Goal: Transaction & Acquisition: Purchase product/service

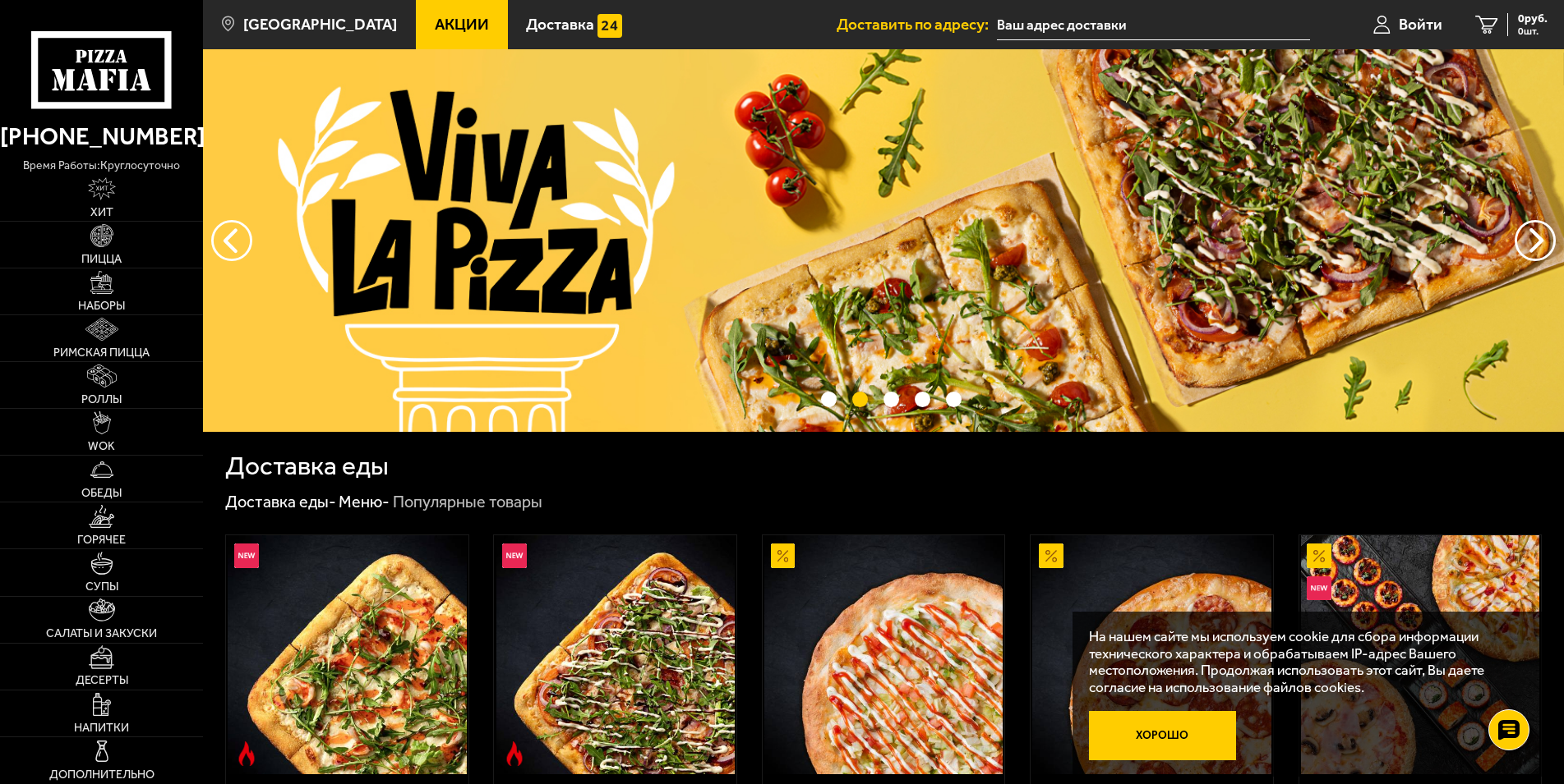
click at [1173, 737] on button "Хорошо" at bounding box center [1162, 735] width 146 height 48
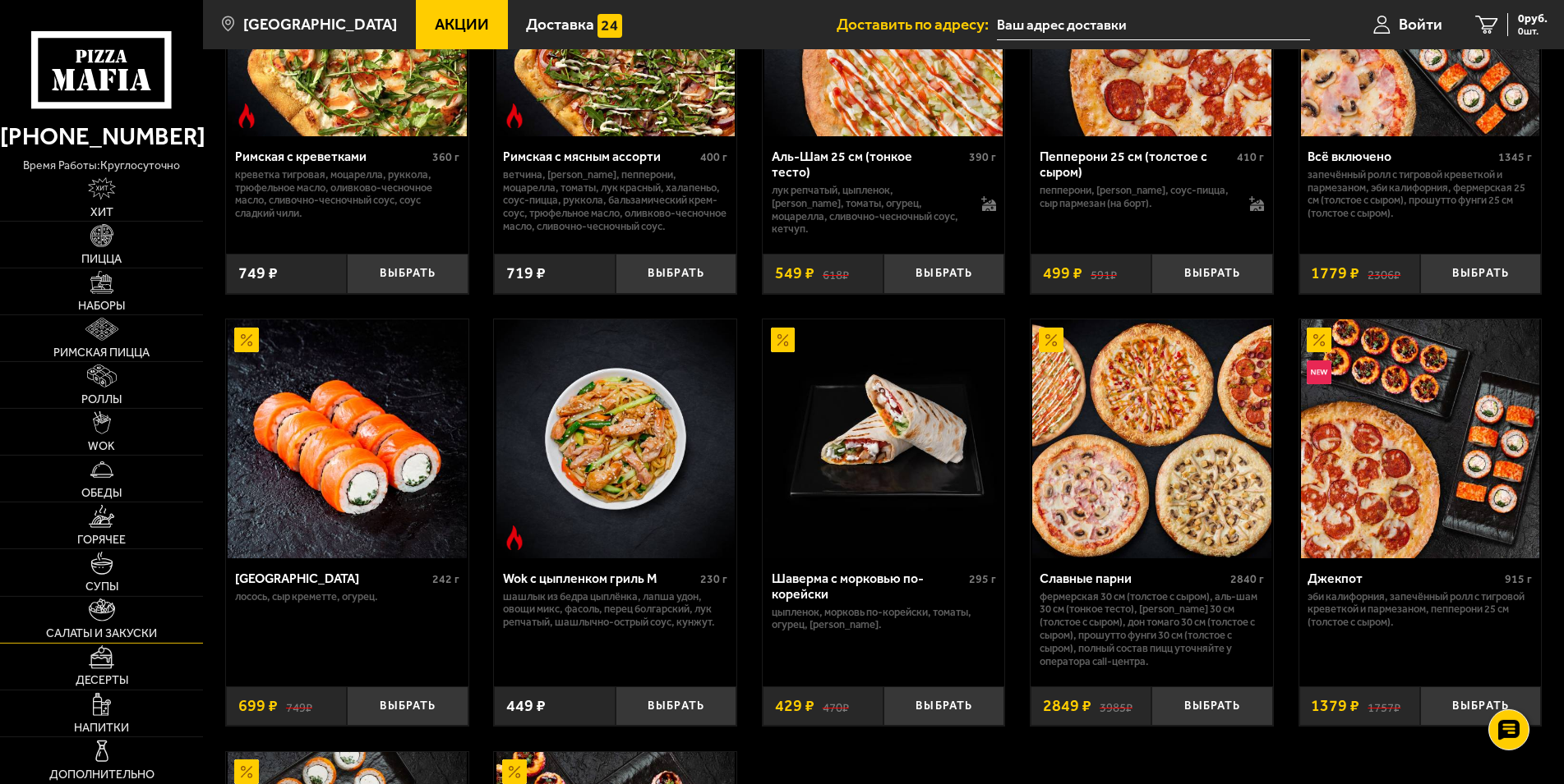
scroll to position [670, 0]
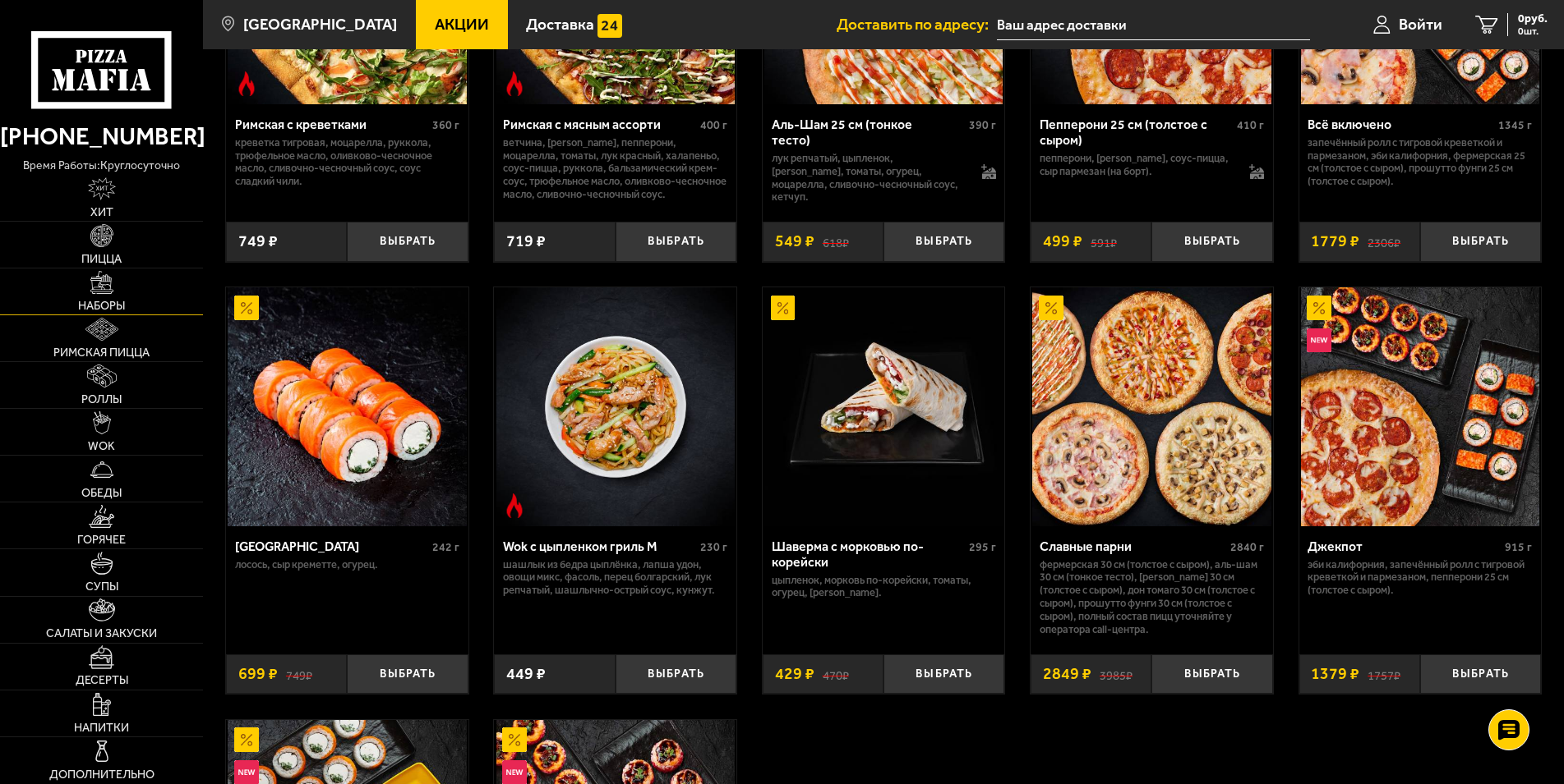
click at [119, 274] on link "Наборы" at bounding box center [101, 291] width 203 height 46
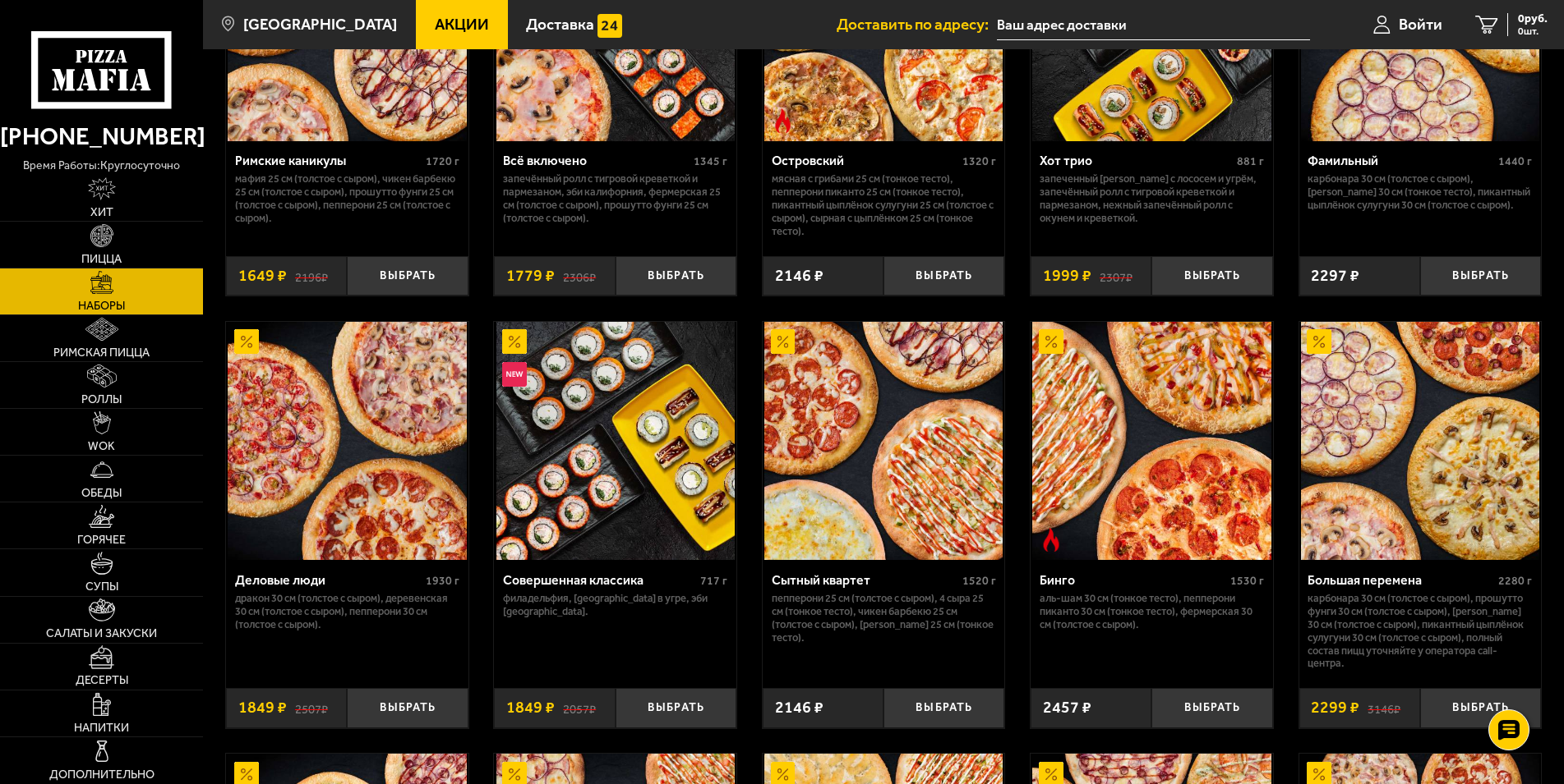
scroll to position [1507, 0]
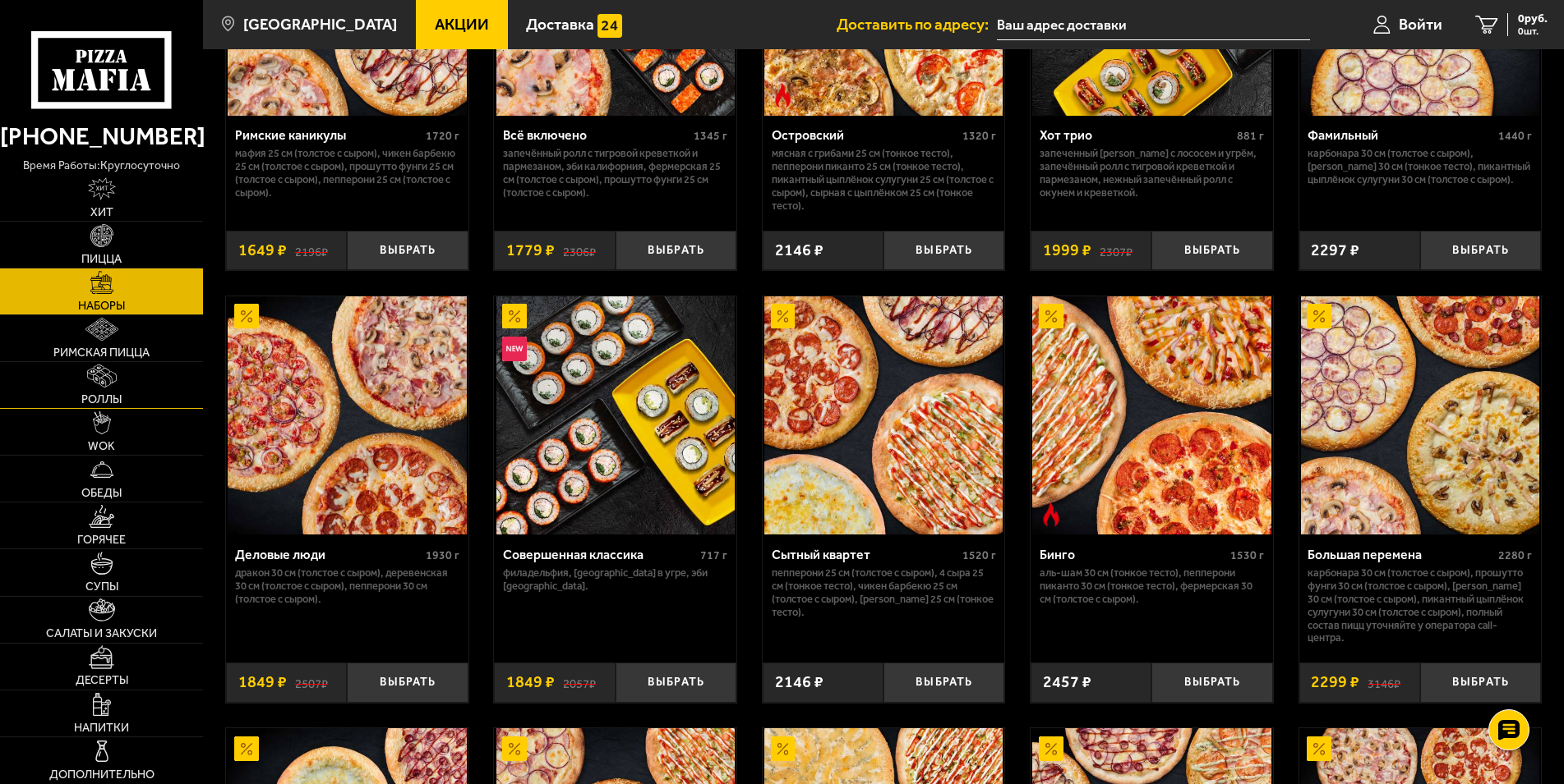
click at [95, 374] on img at bounding box center [102, 377] width 30 height 23
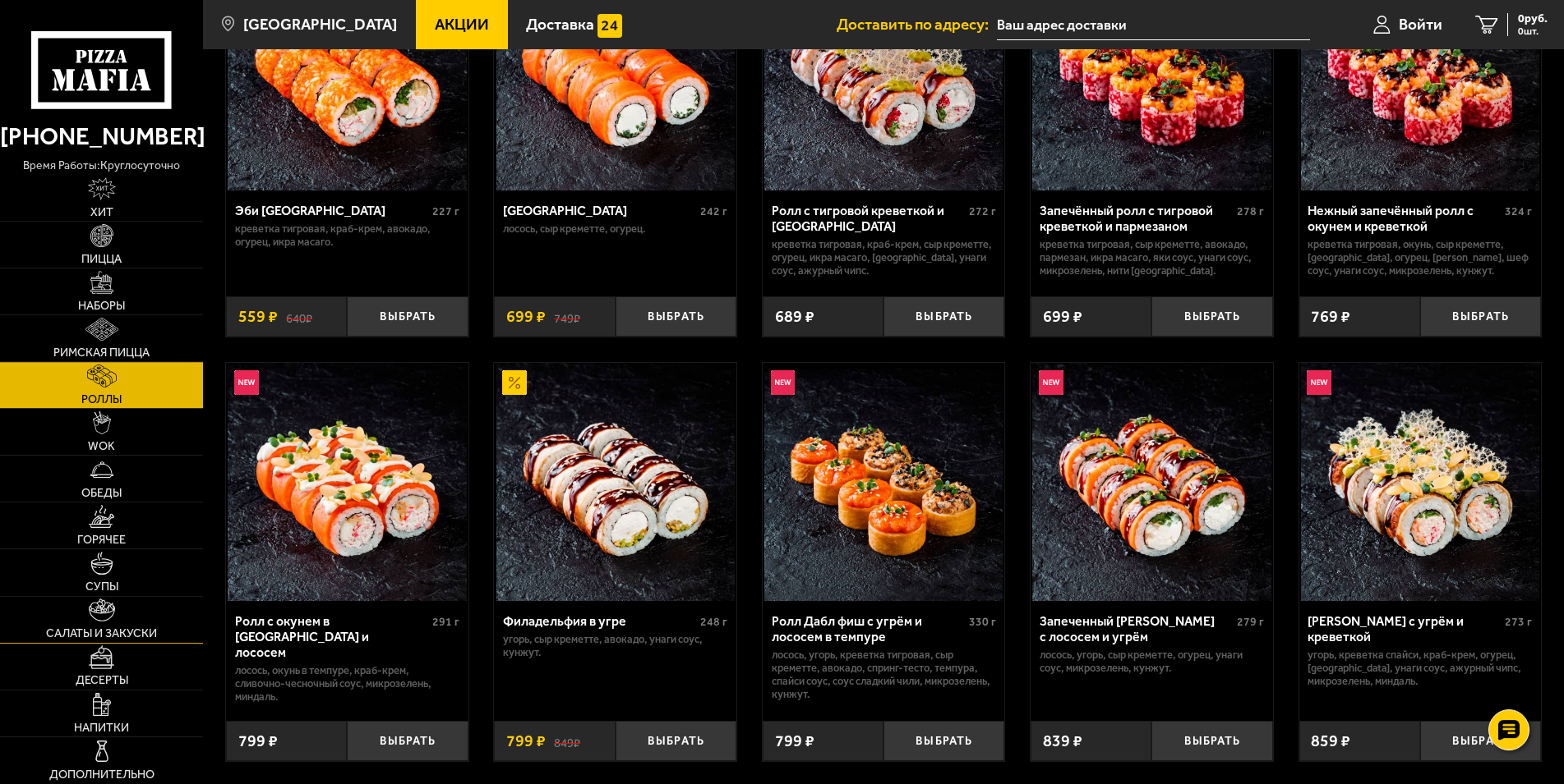
scroll to position [251, 0]
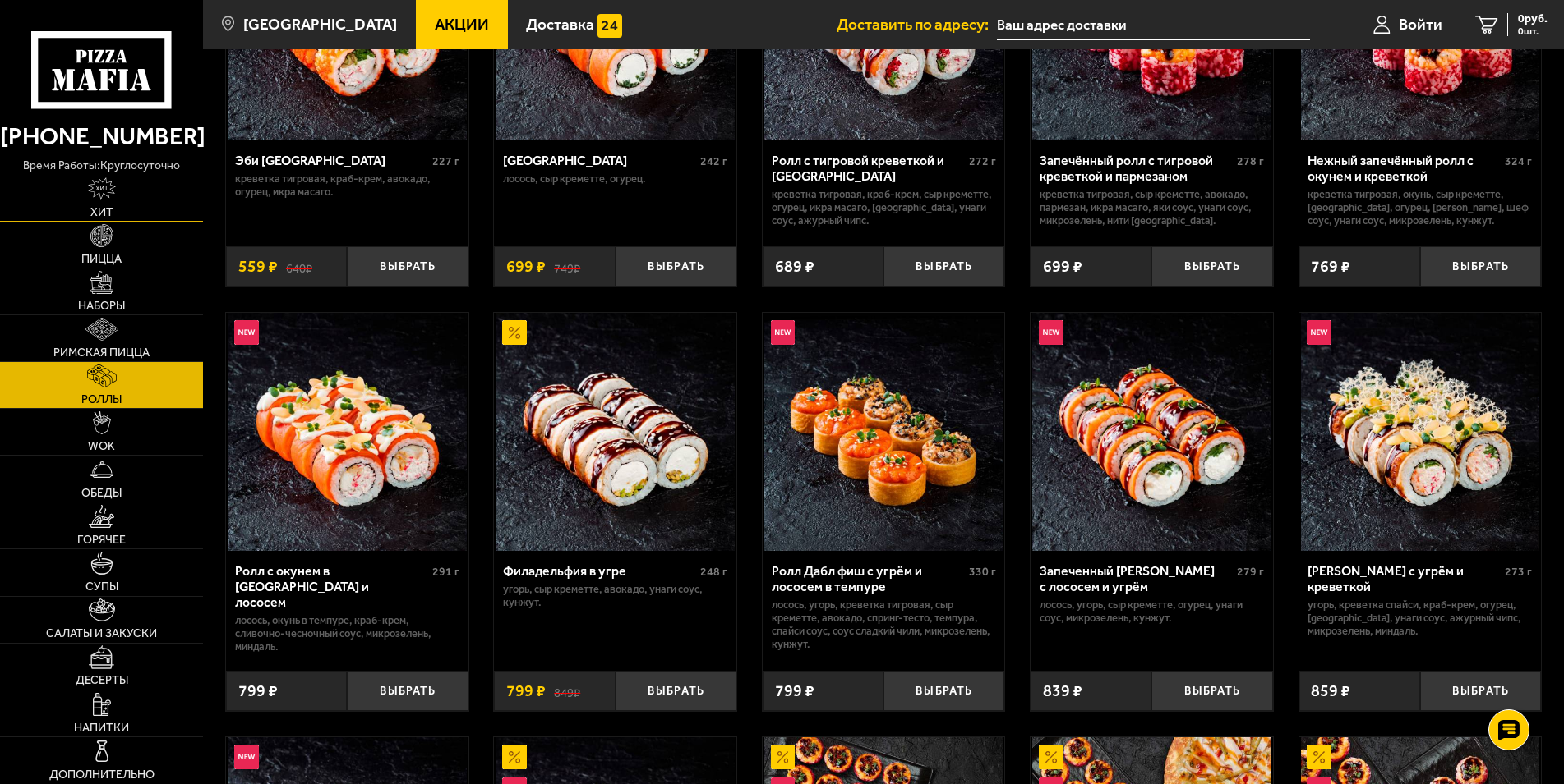
click at [141, 216] on link "Хит" at bounding box center [101, 197] width 203 height 46
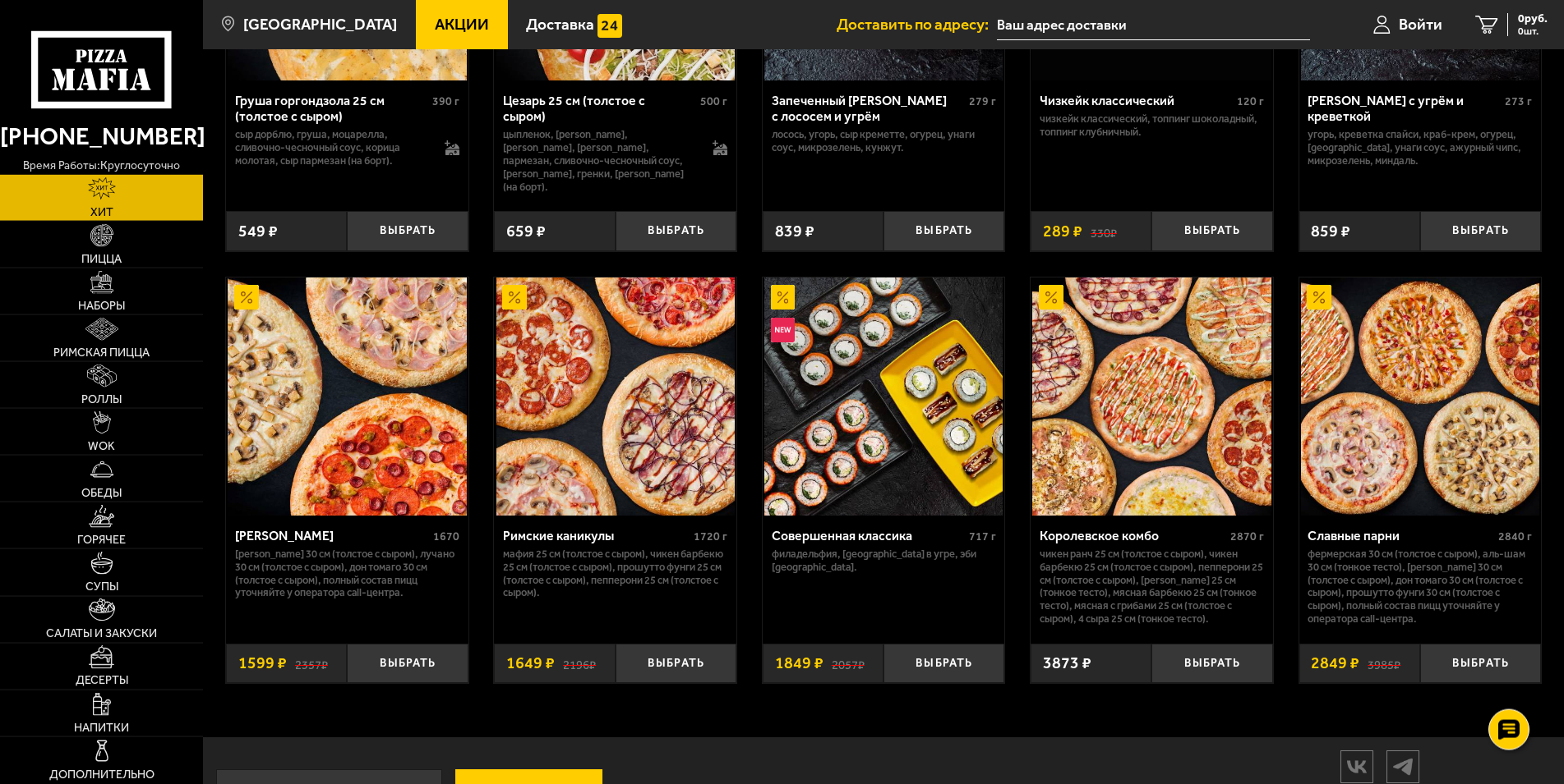
scroll to position [821, 0]
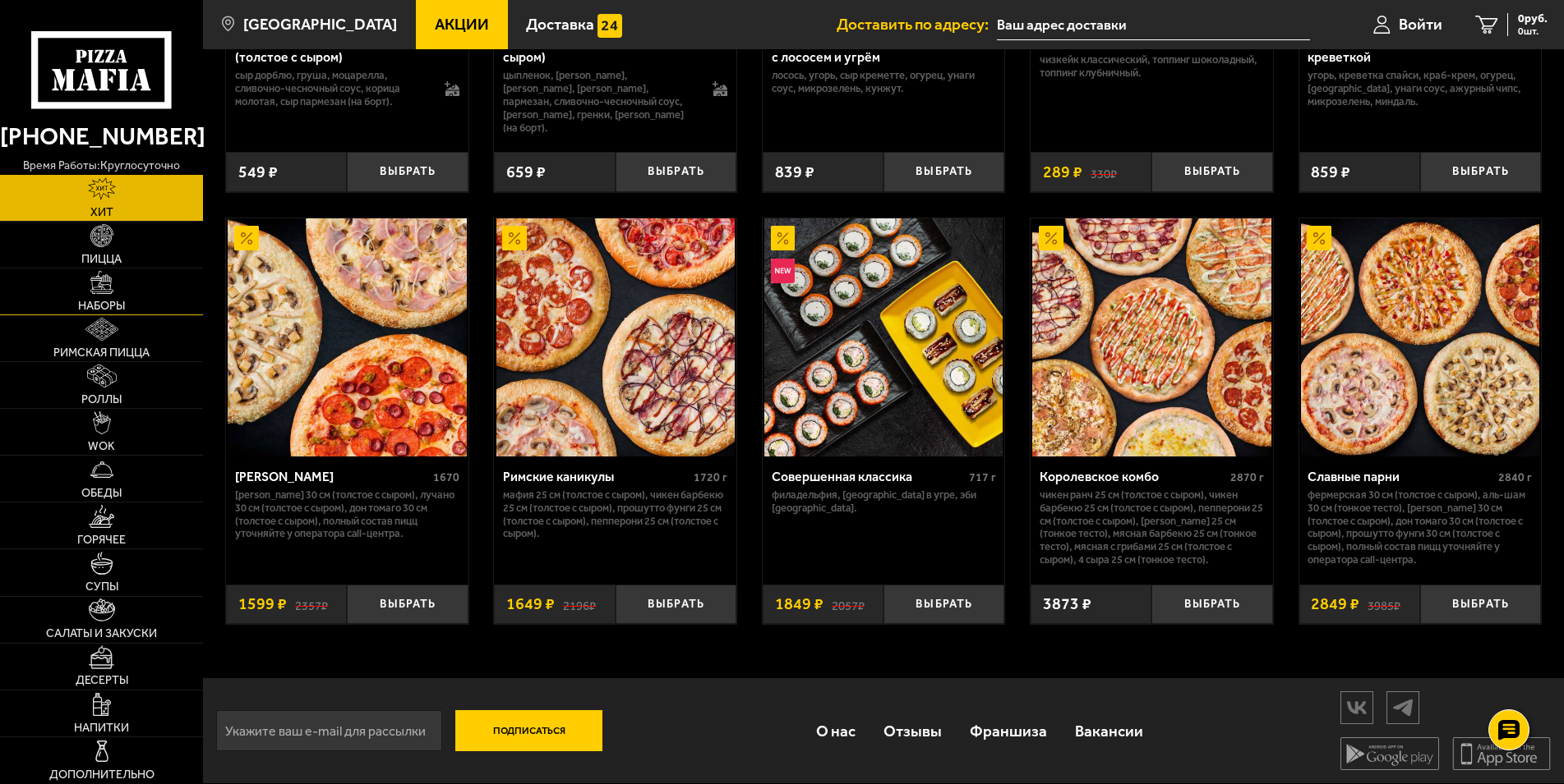
click at [118, 270] on link "Наборы" at bounding box center [101, 291] width 203 height 46
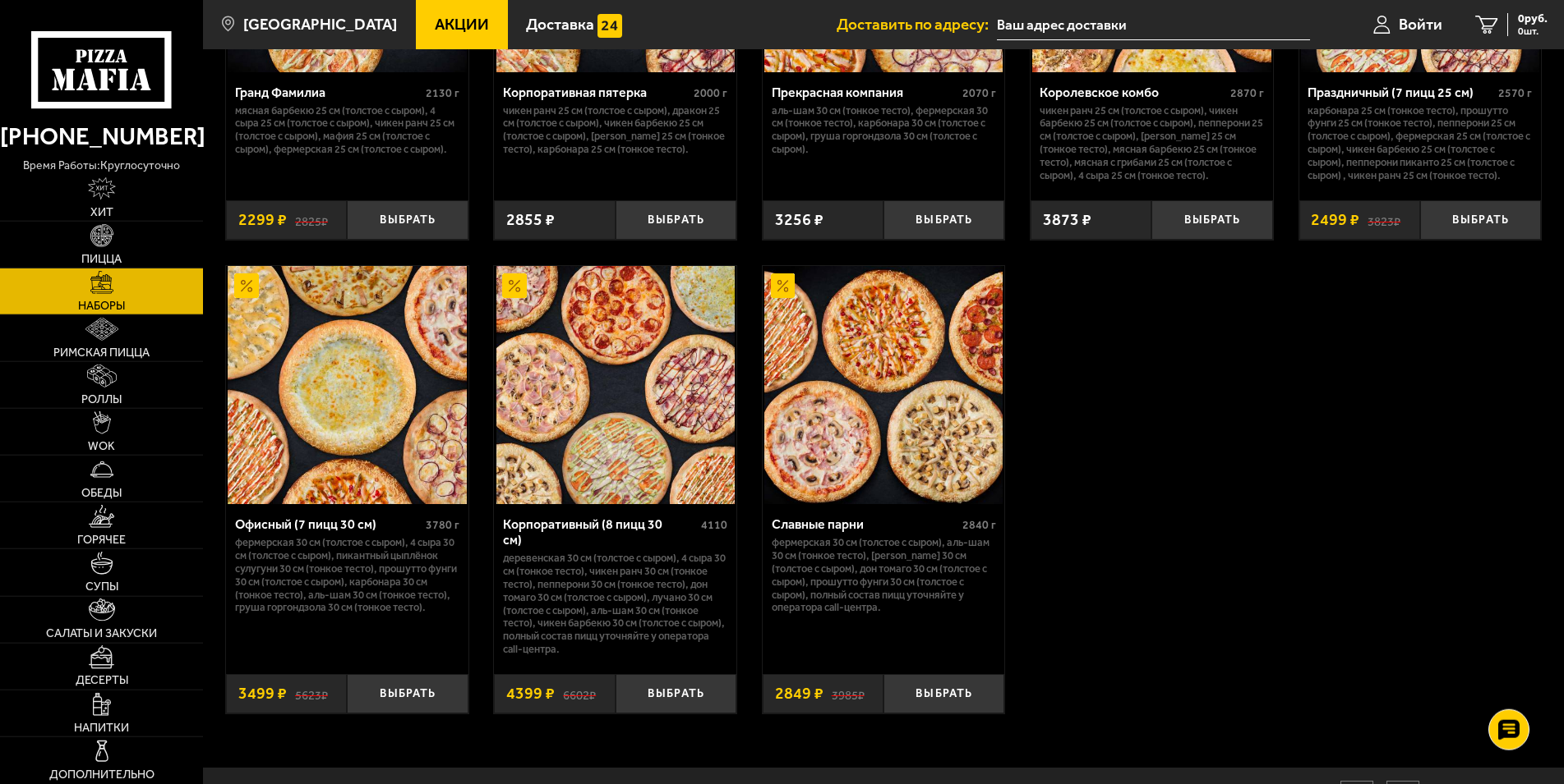
scroll to position [2429, 0]
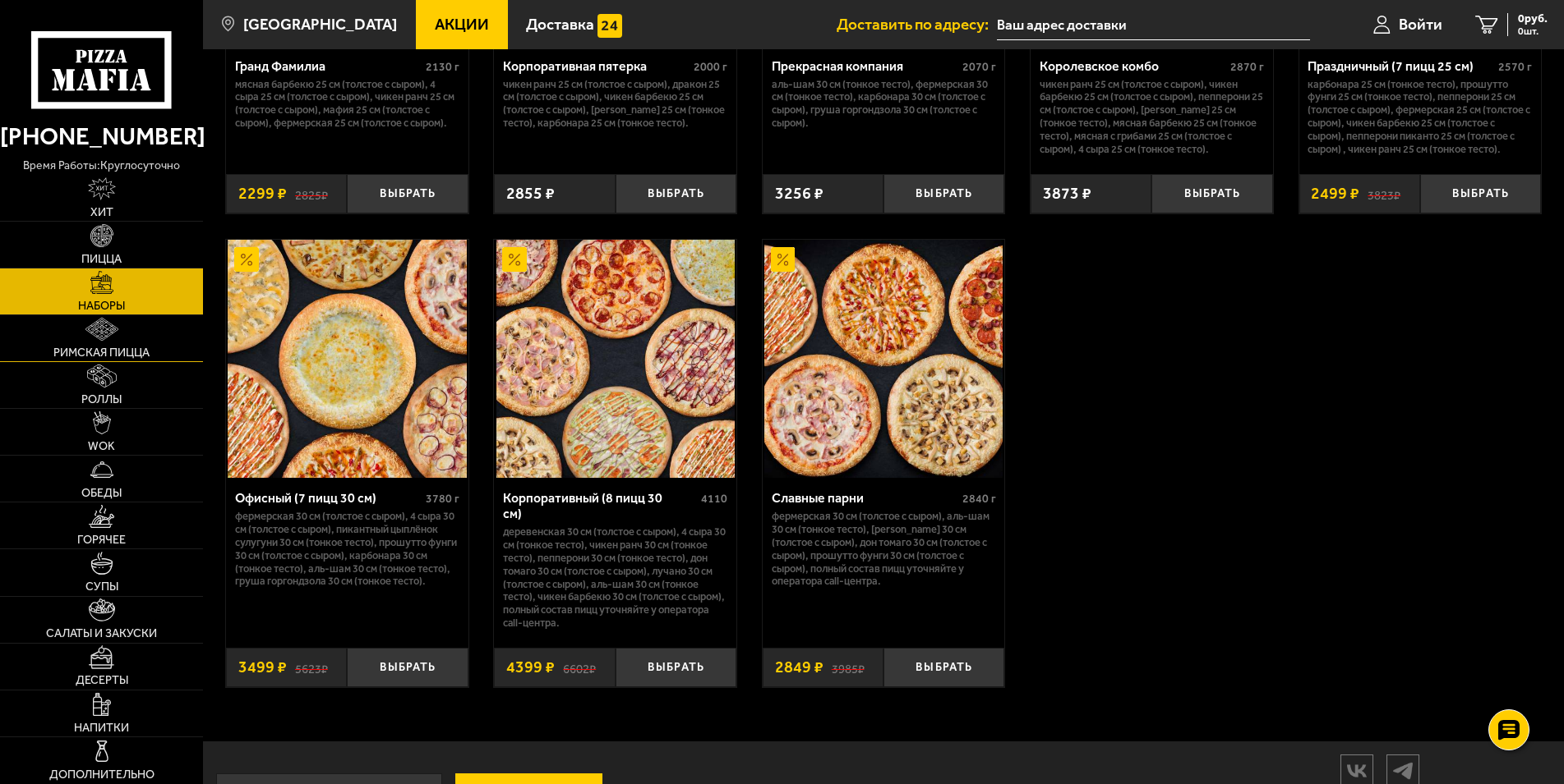
click at [166, 350] on link "Римская пицца" at bounding box center [101, 338] width 203 height 46
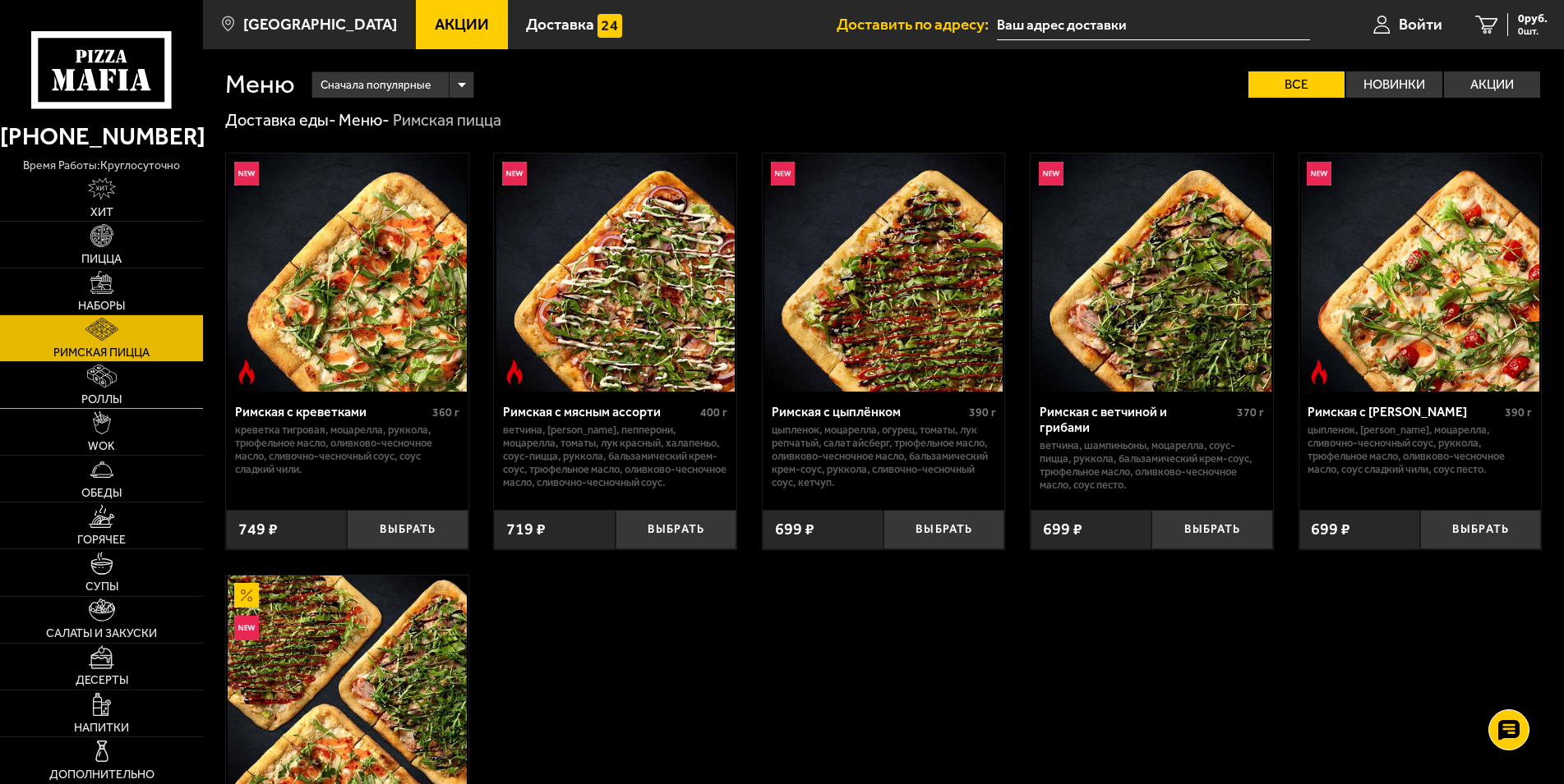
click at [151, 407] on link "Роллы" at bounding box center [101, 385] width 203 height 46
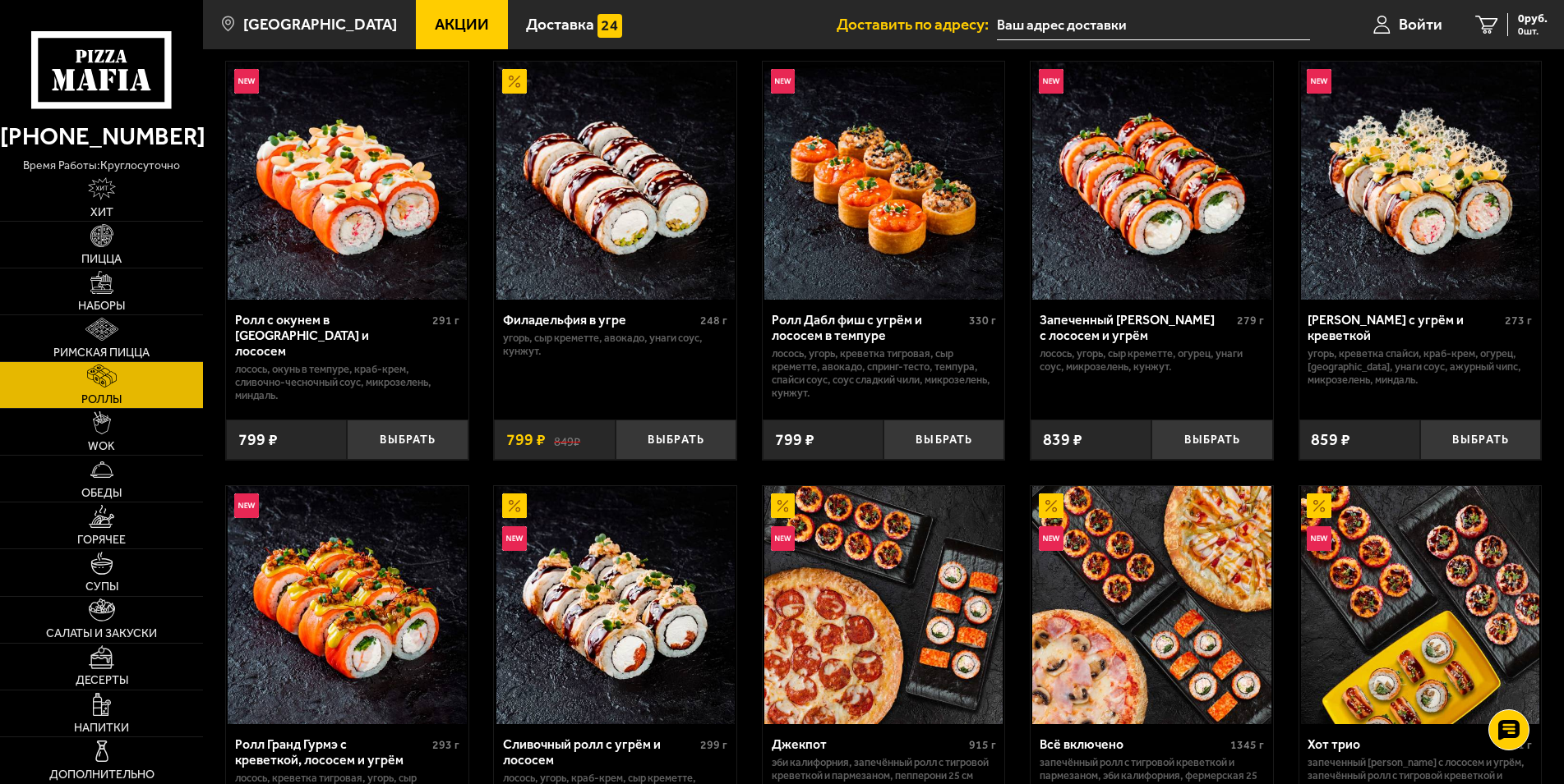
scroll to position [921, 0]
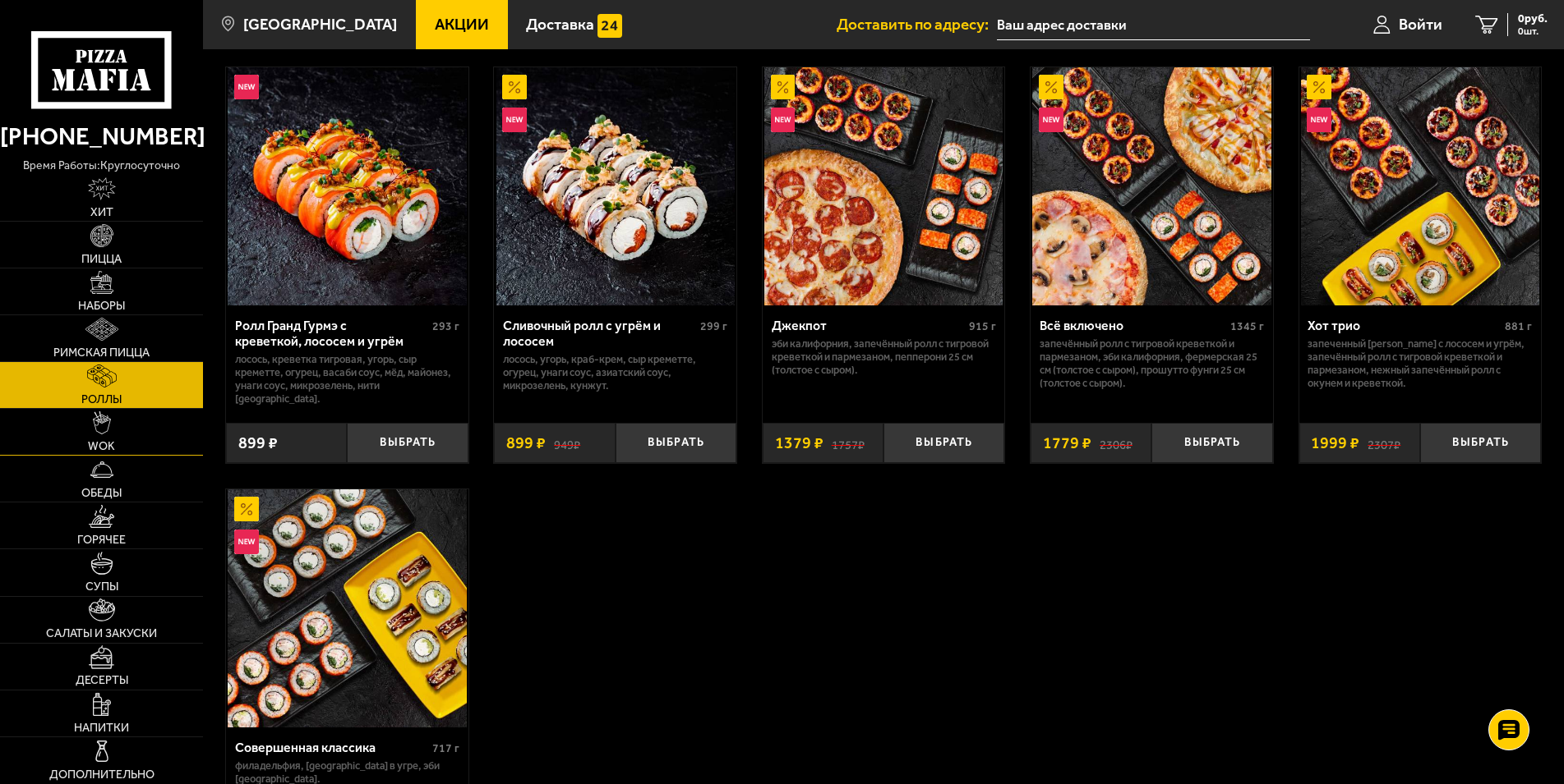
click at [117, 425] on link "WOK" at bounding box center [101, 431] width 203 height 46
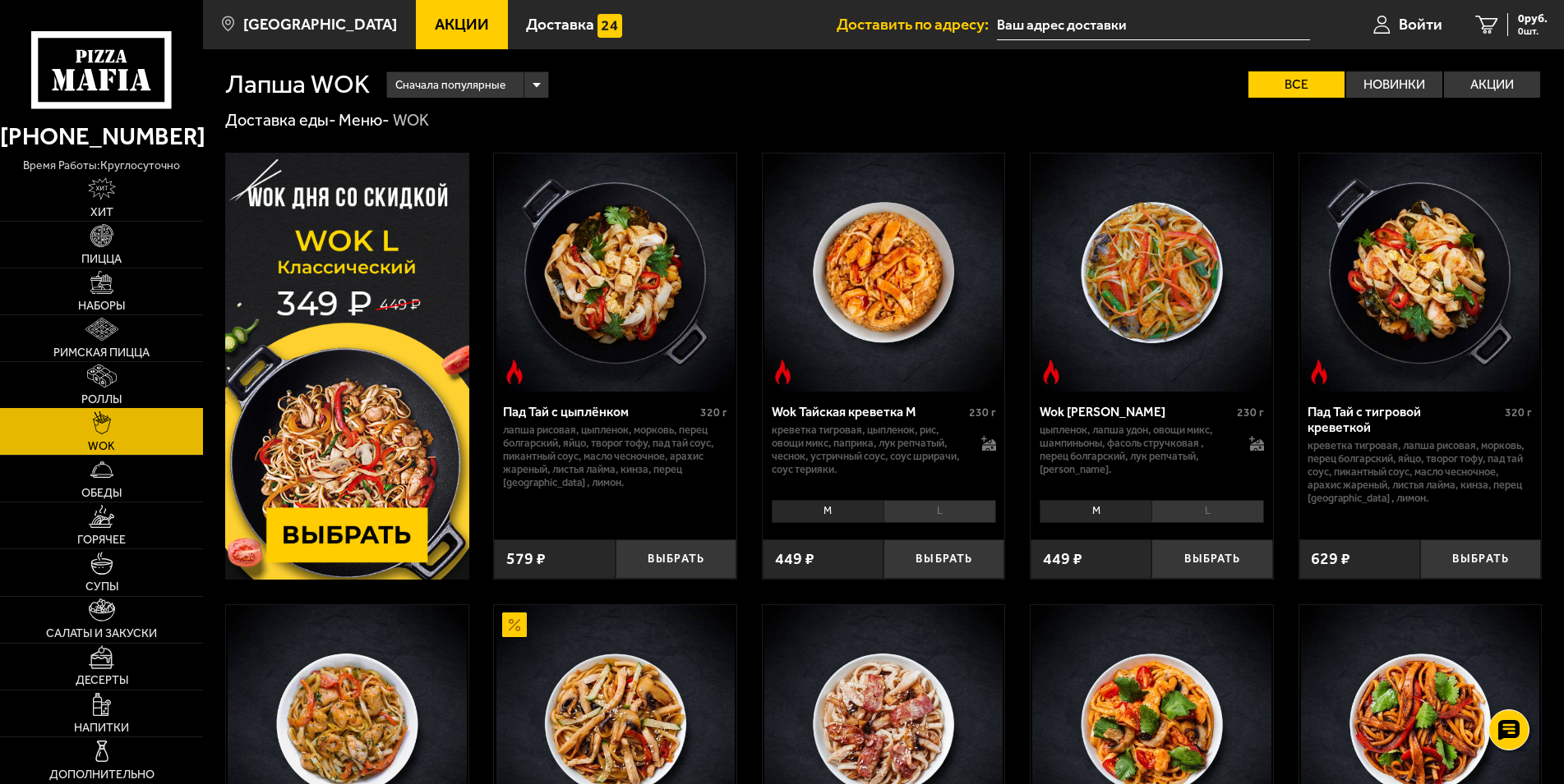
click at [117, 400] on span "Роллы" at bounding box center [101, 400] width 40 height 12
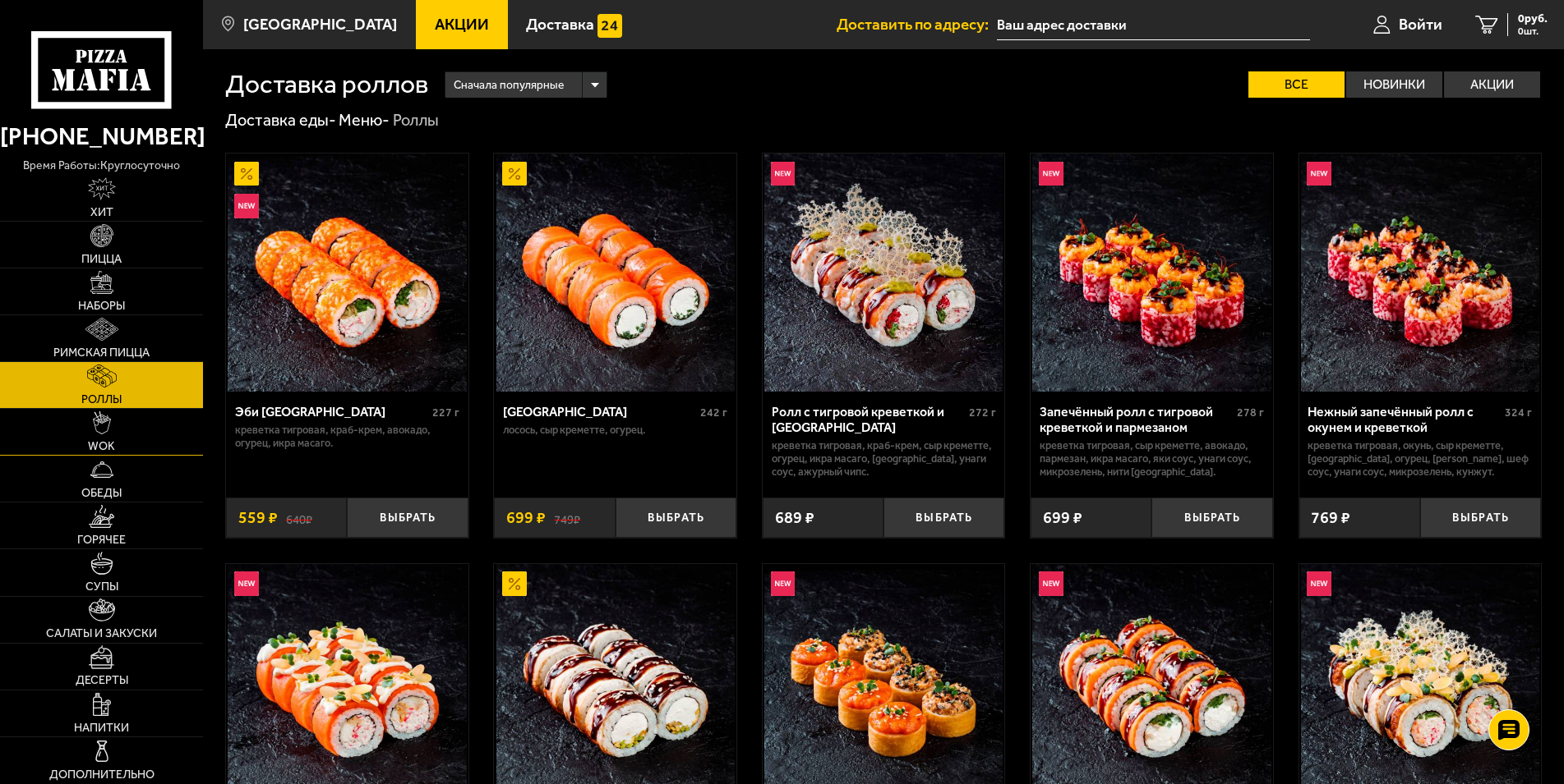
click at [121, 419] on link "WOK" at bounding box center [101, 431] width 203 height 46
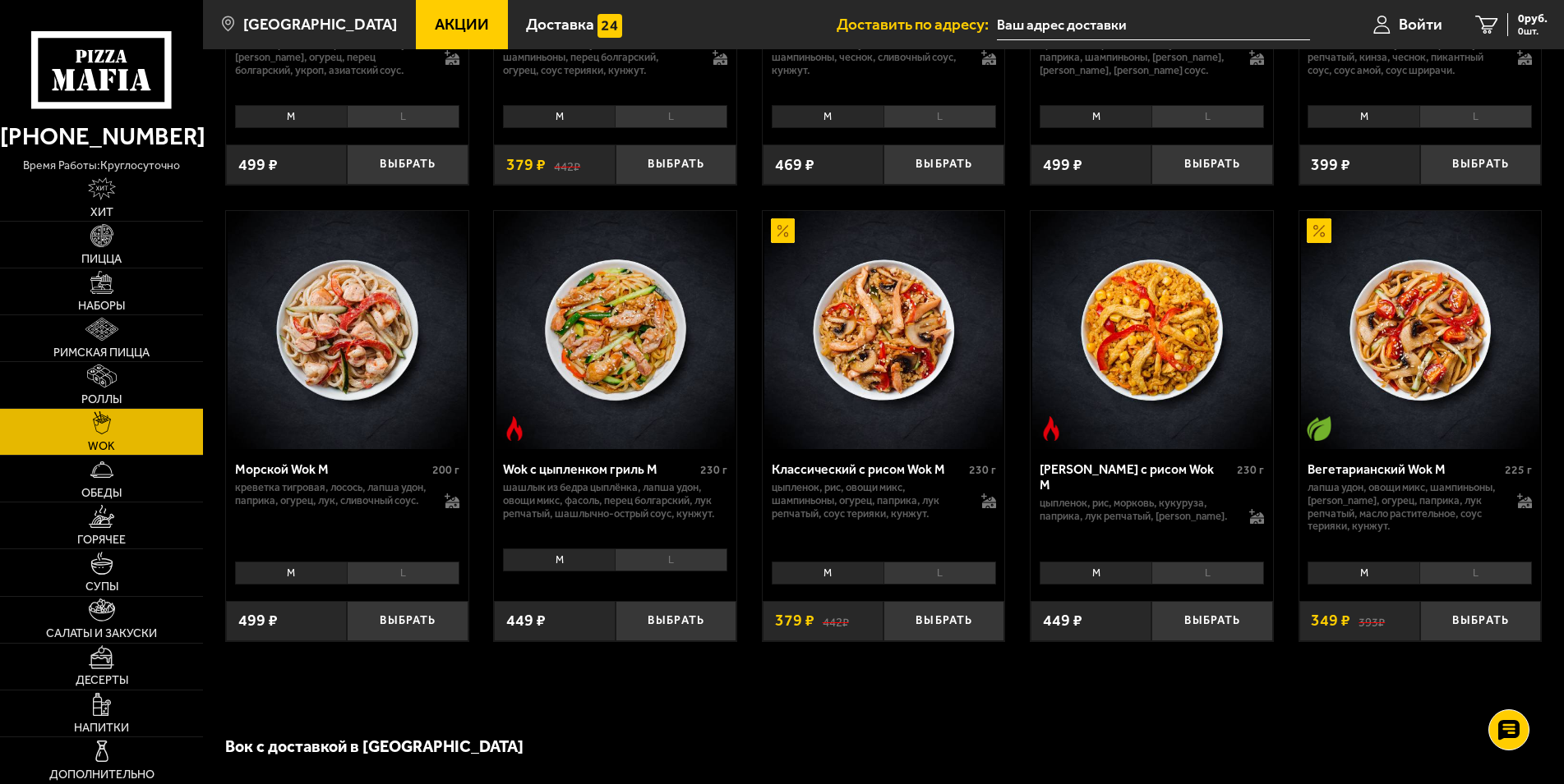
scroll to position [1089, 0]
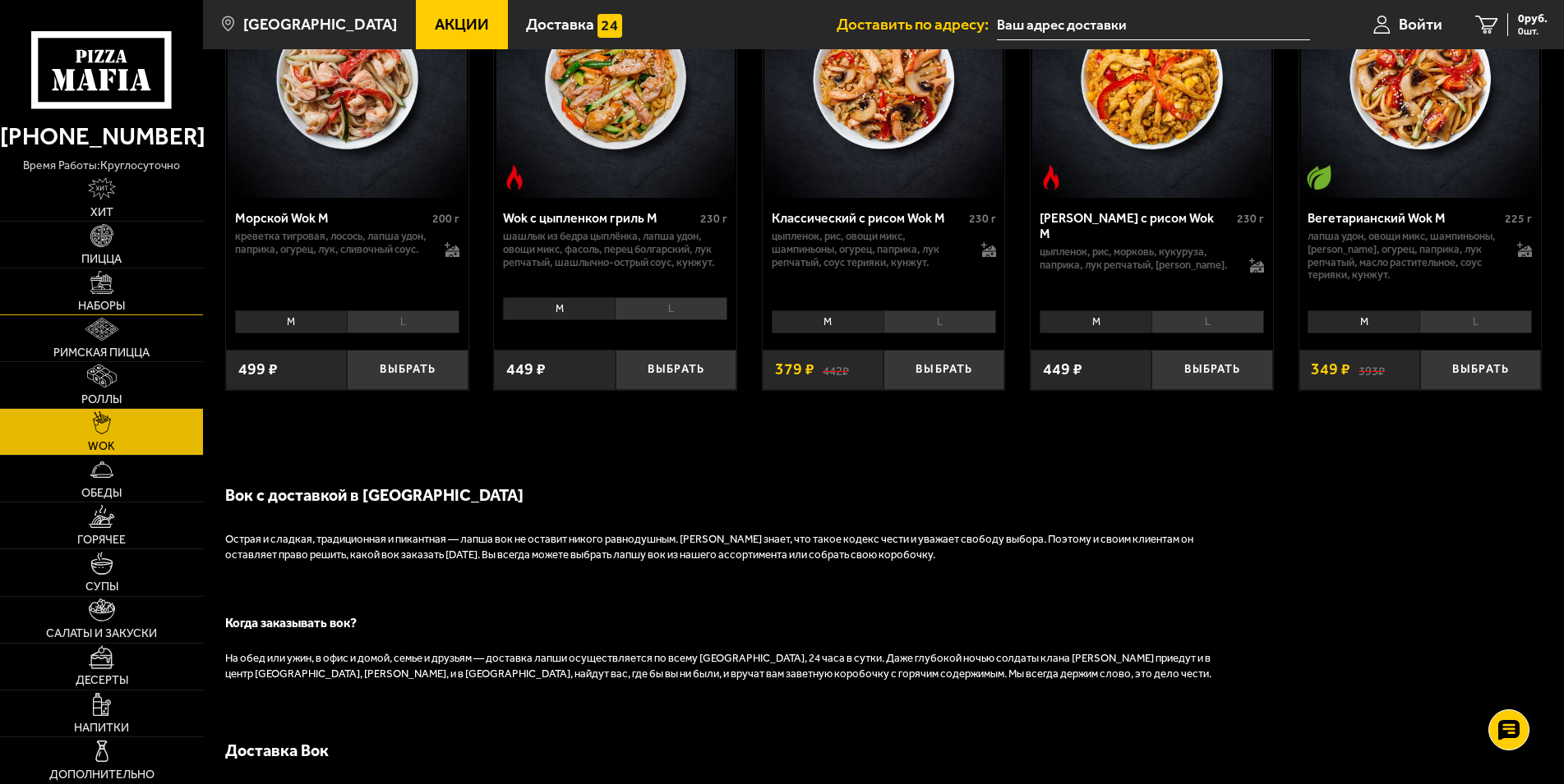
click at [105, 300] on span "Наборы" at bounding box center [101, 306] width 47 height 12
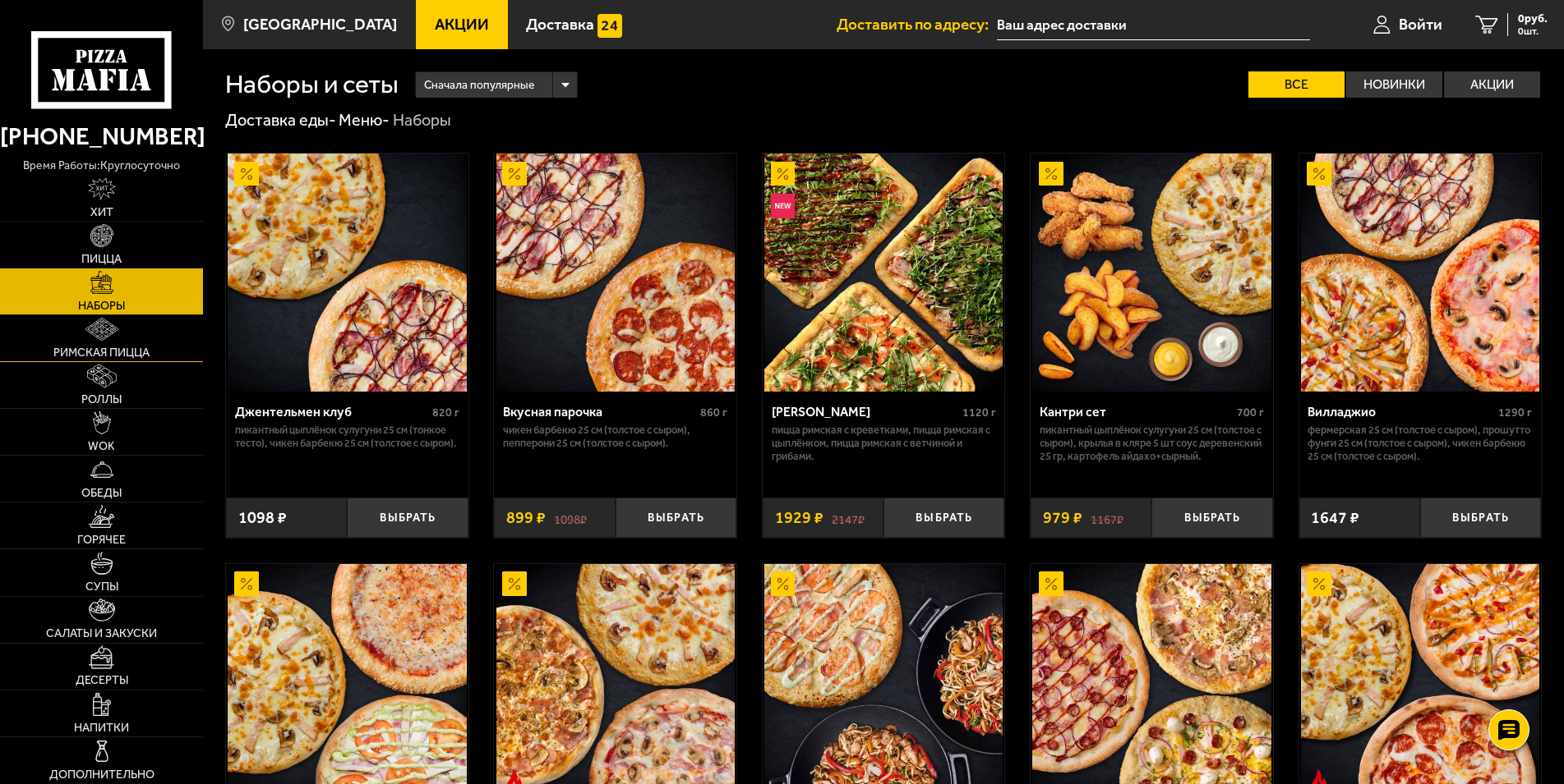
click at [112, 337] on img at bounding box center [102, 329] width 33 height 23
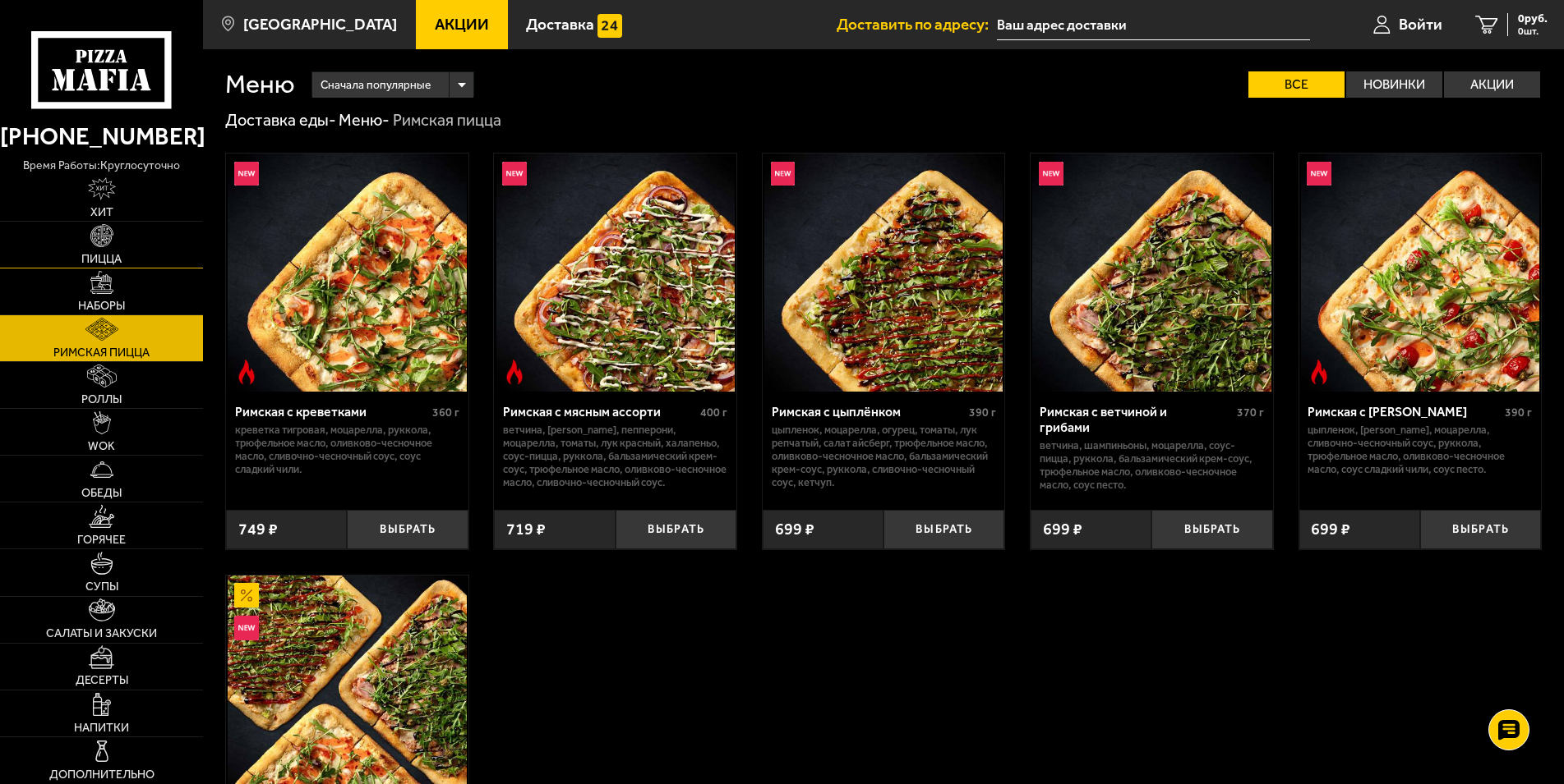
click at [106, 233] on img at bounding box center [102, 236] width 23 height 23
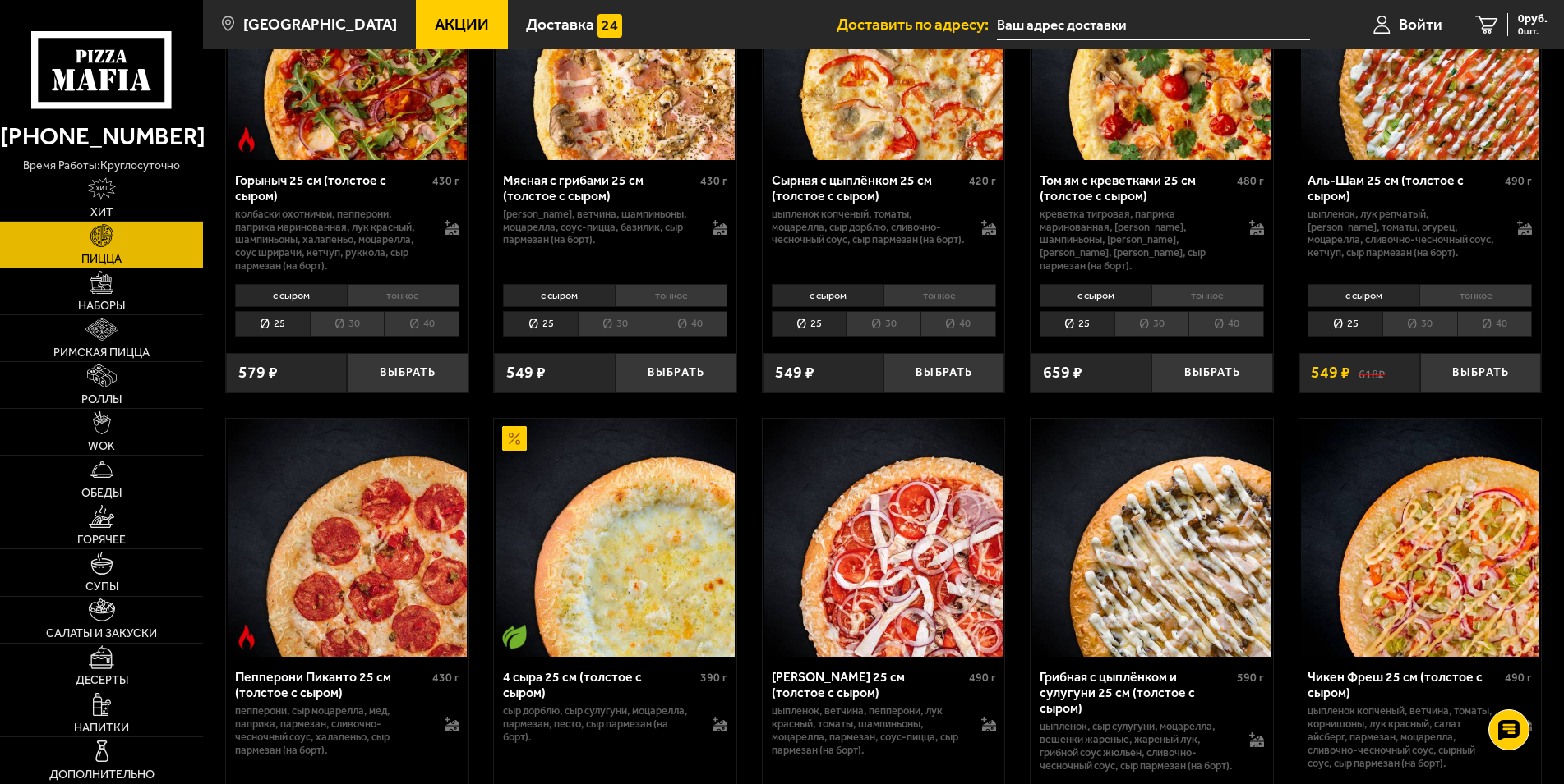
scroll to position [1005, 0]
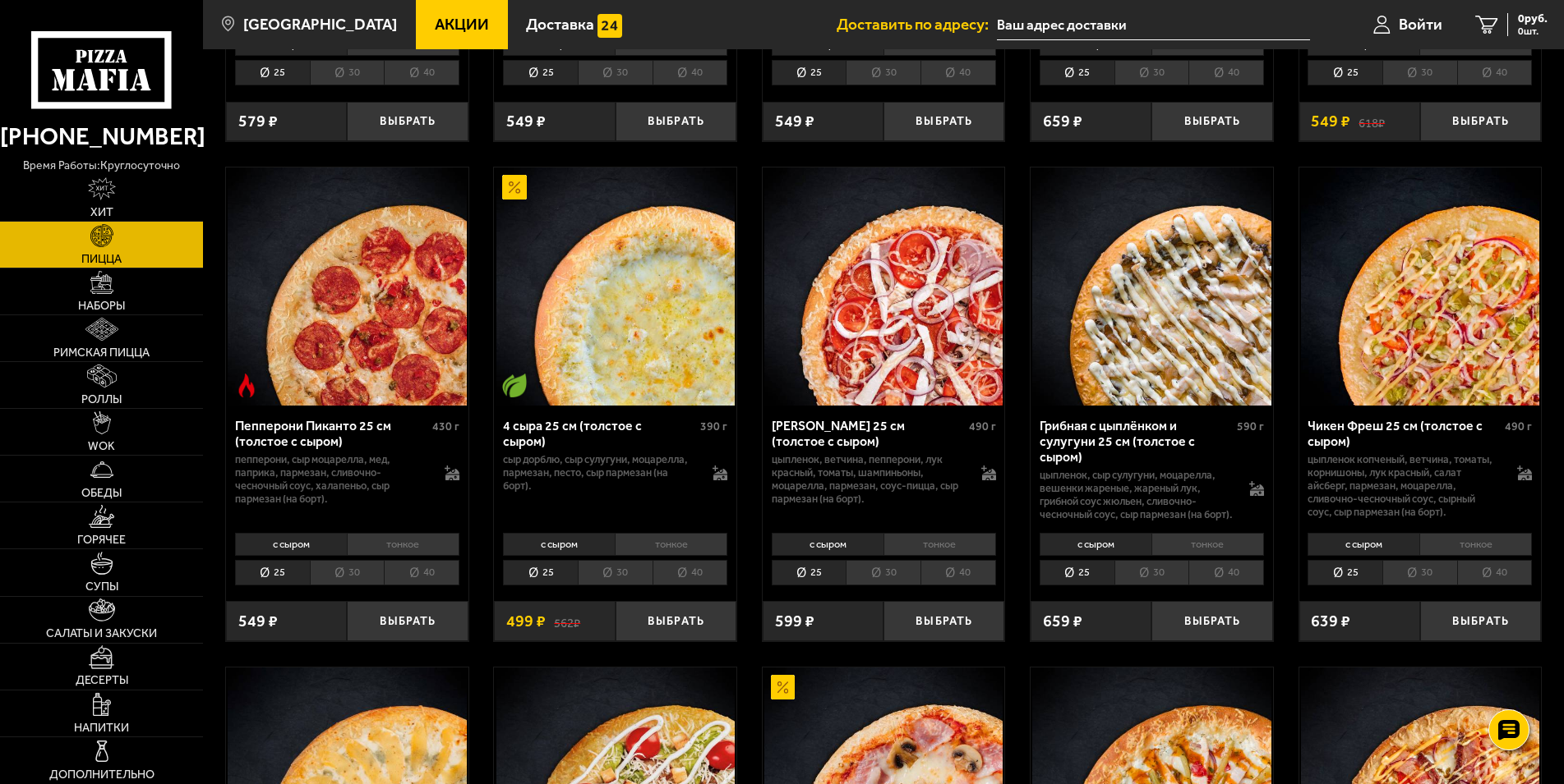
click at [685, 585] on li "40" at bounding box center [690, 573] width 76 height 26
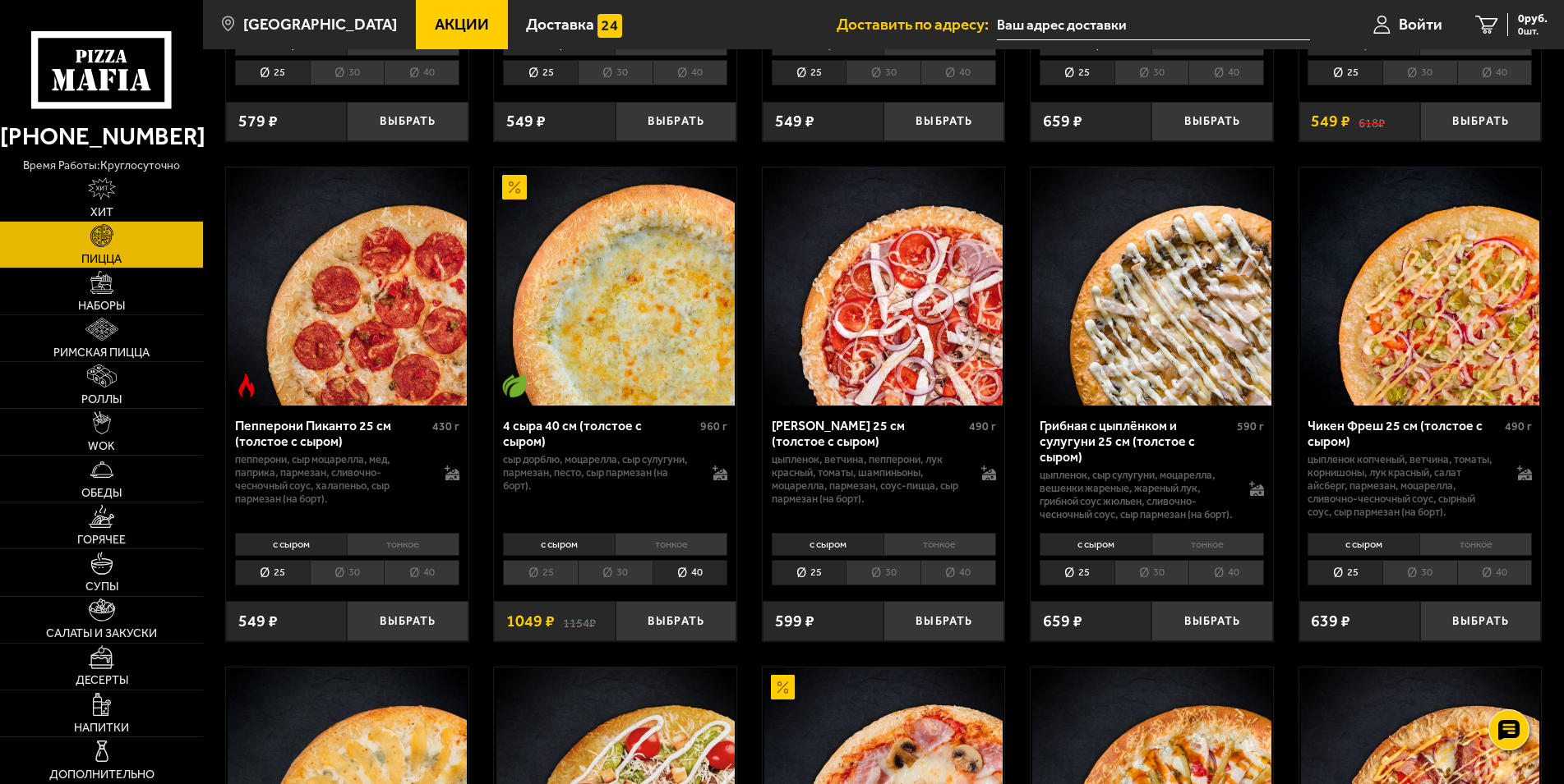
click at [626, 585] on li "30" at bounding box center [615, 573] width 75 height 26
click at [565, 585] on li "25" at bounding box center [540, 573] width 75 height 26
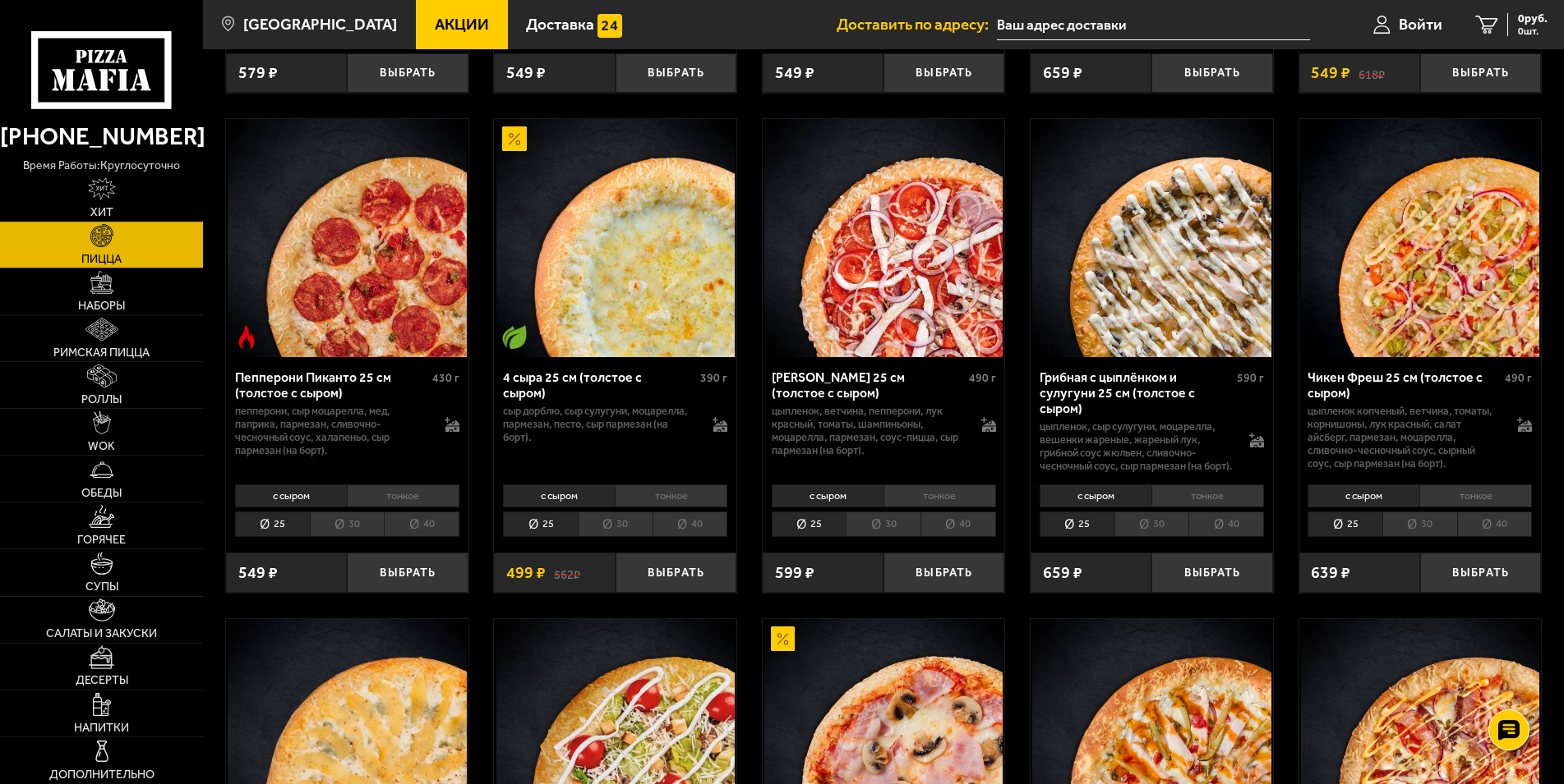
scroll to position [1089, 0]
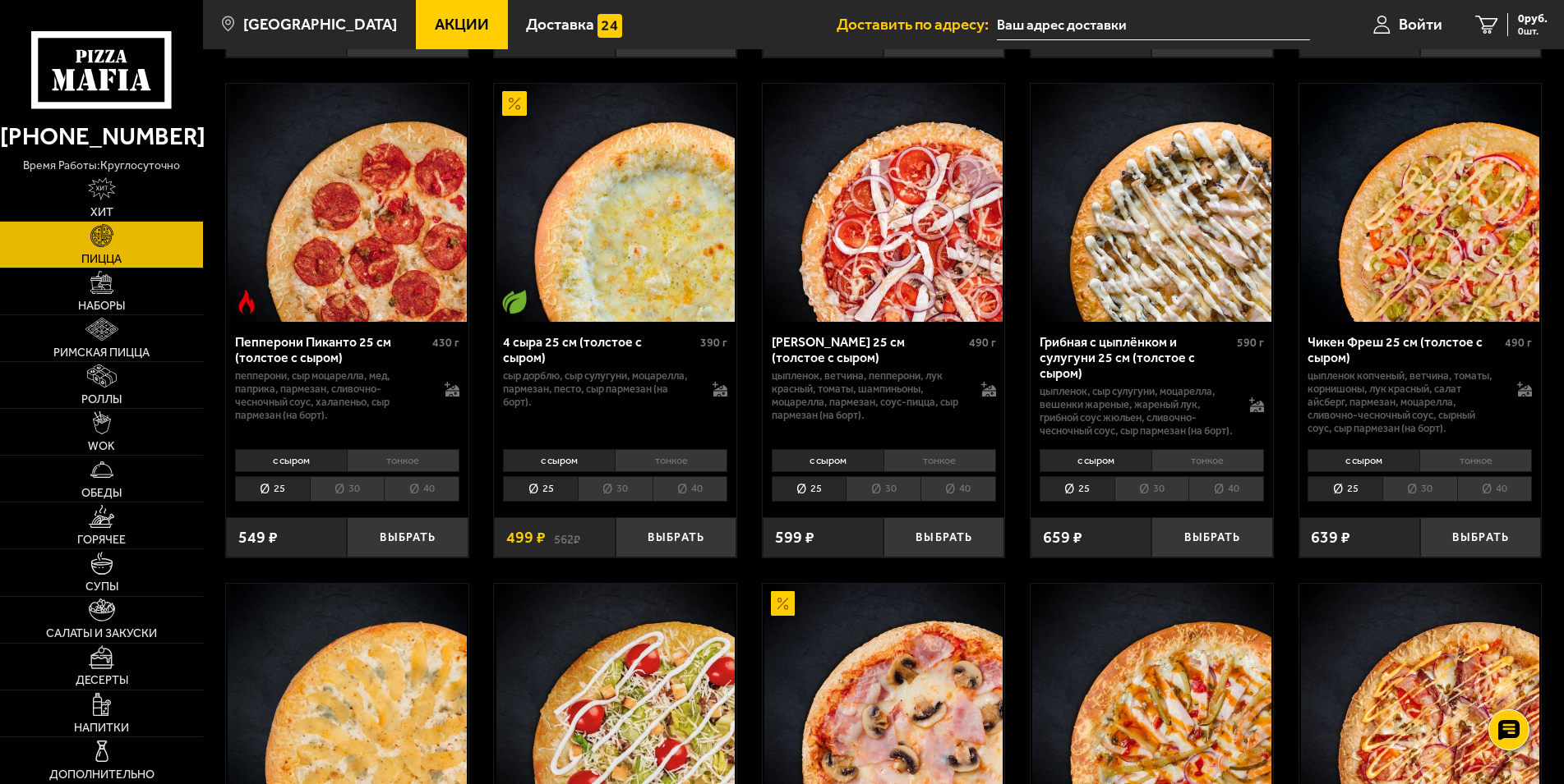
click at [897, 501] on li "30" at bounding box center [883, 489] width 75 height 26
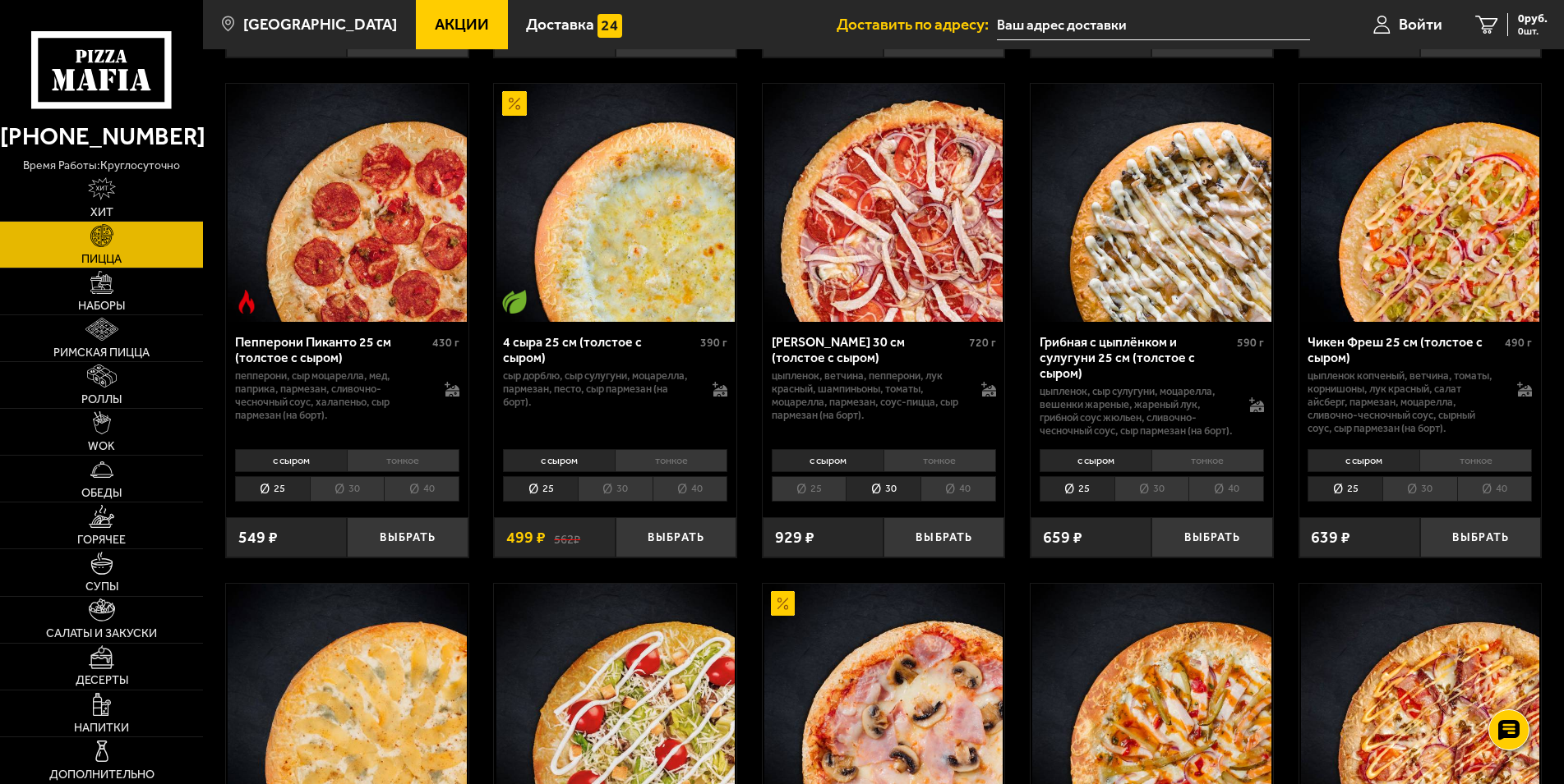
click at [831, 501] on li "25" at bounding box center [809, 489] width 75 height 26
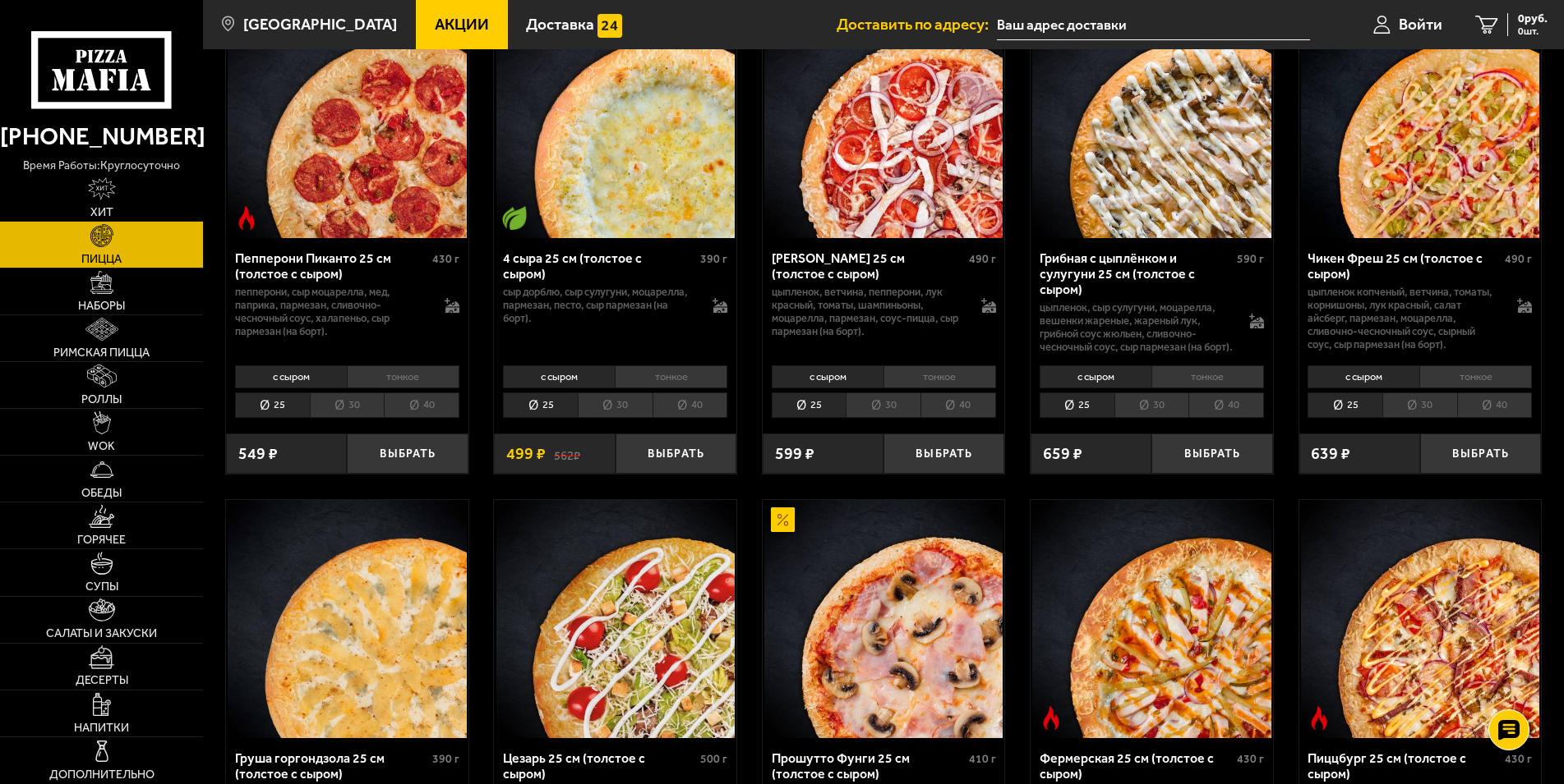
scroll to position [1507, 0]
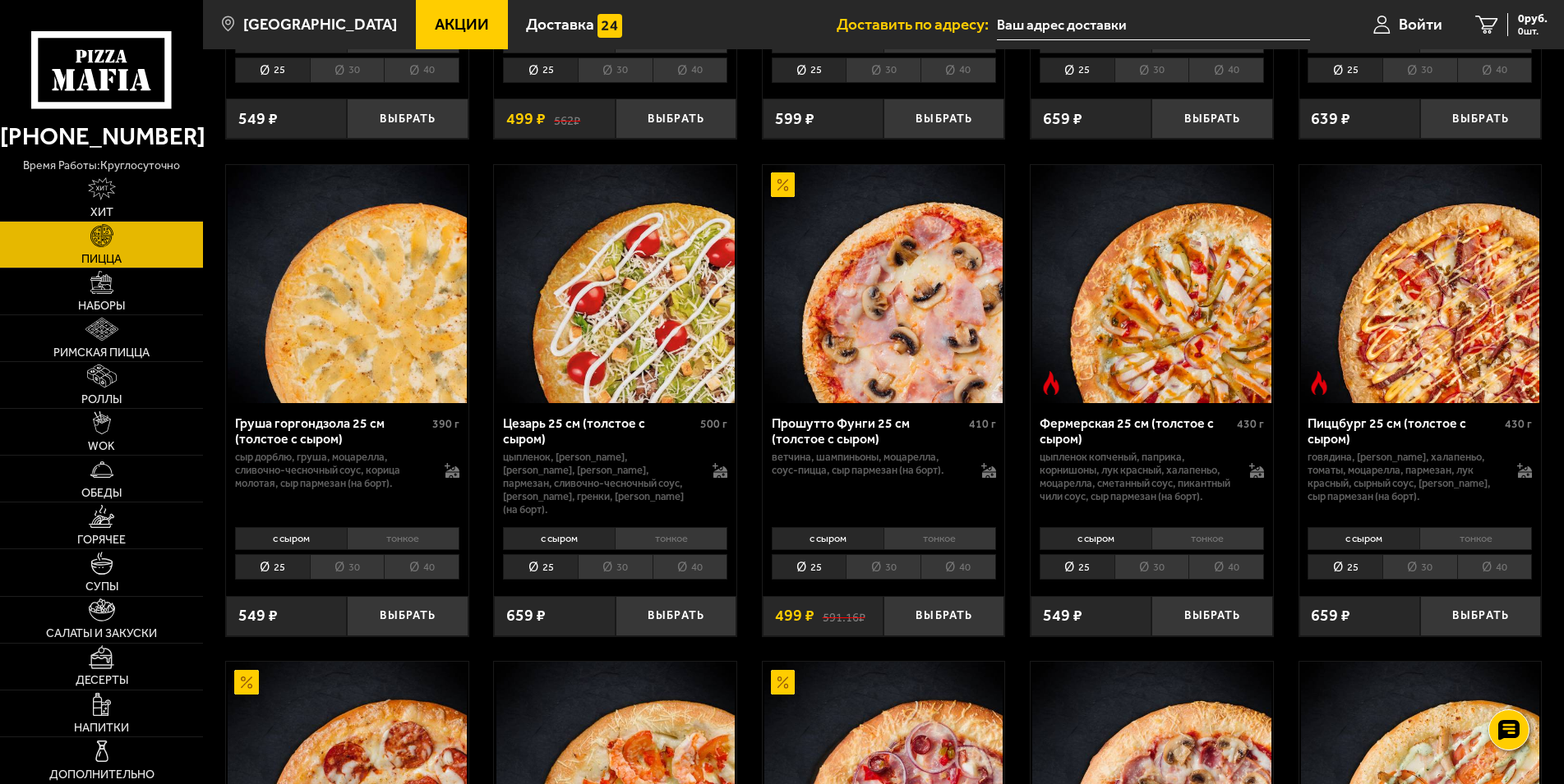
click at [608, 579] on li "30" at bounding box center [615, 567] width 75 height 26
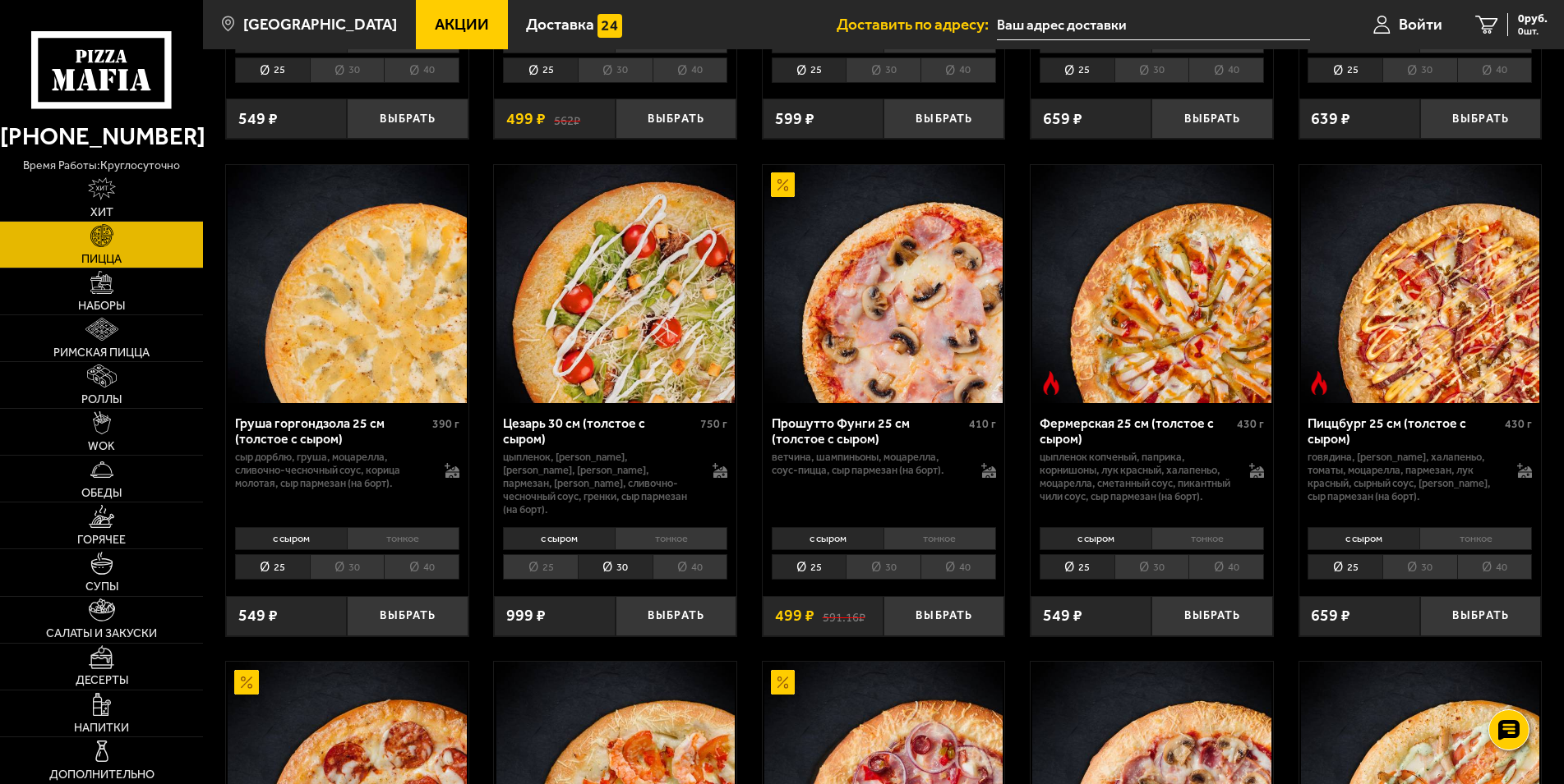
scroll to position [1926, 0]
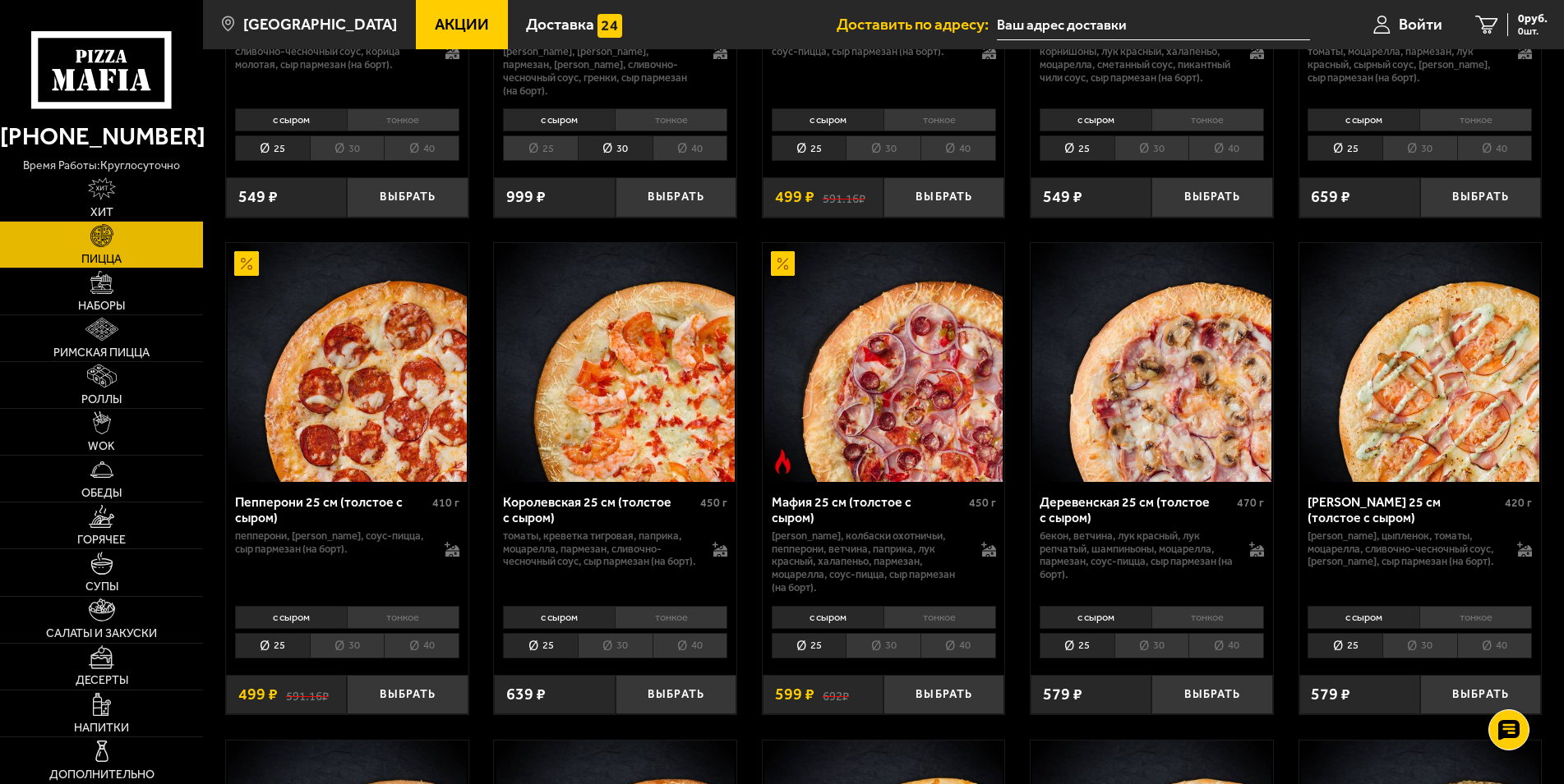
click at [619, 658] on li "30" at bounding box center [615, 645] width 75 height 26
